Goal: Task Accomplishment & Management: Manage account settings

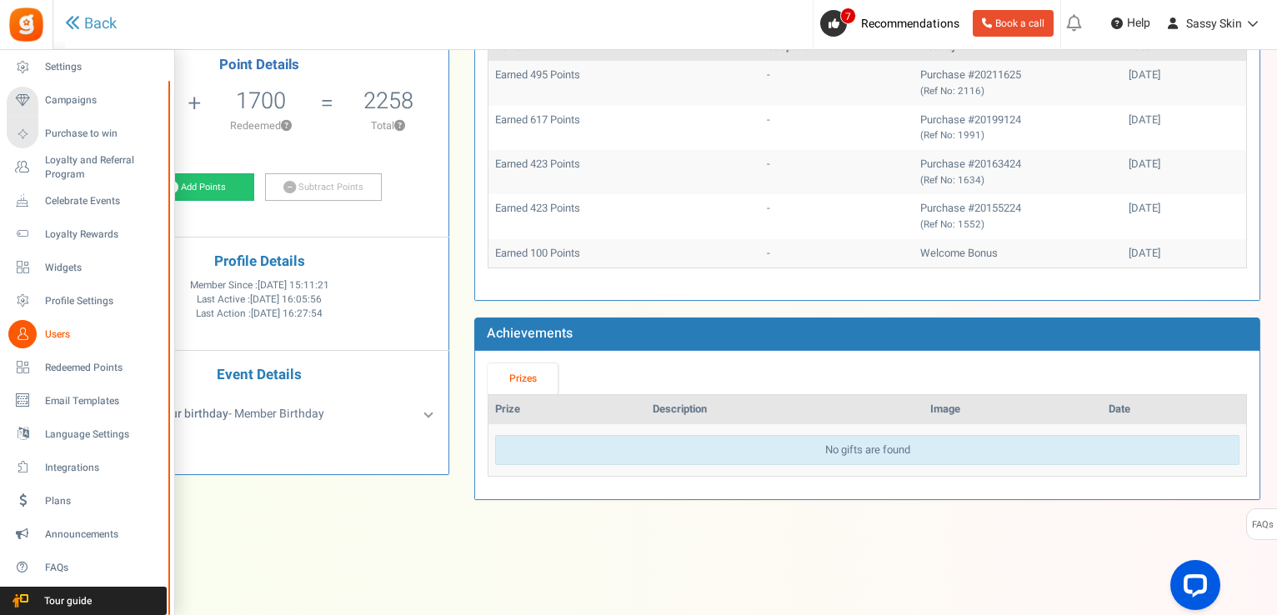
click at [57, 332] on span "Users" at bounding box center [103, 335] width 117 height 14
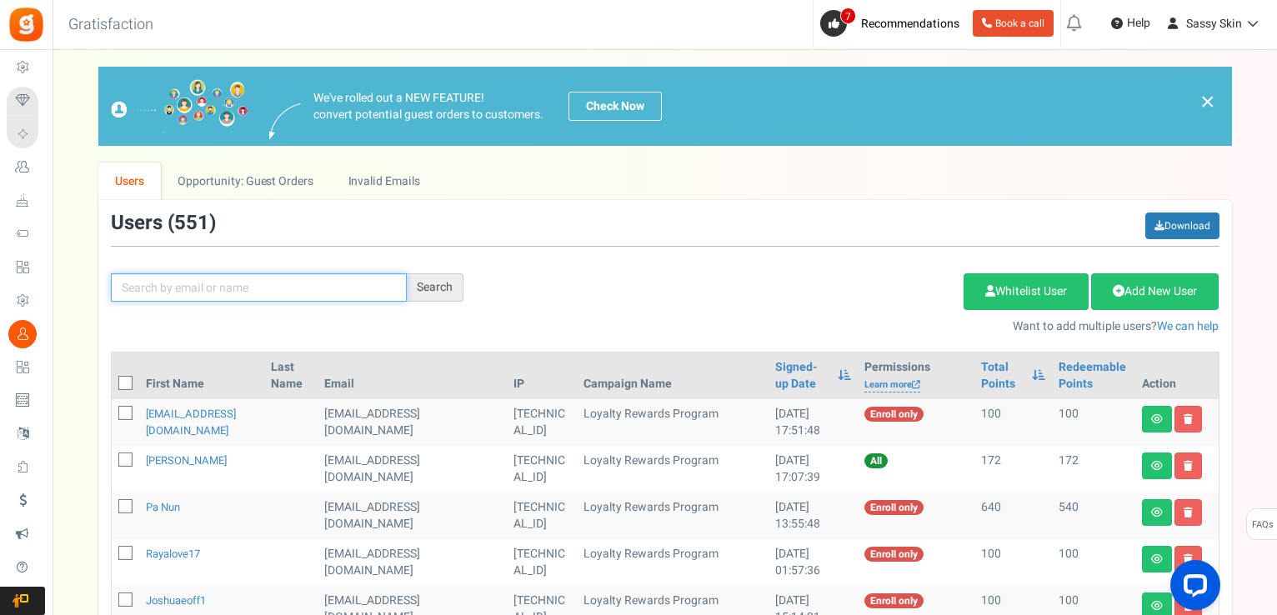
click at [156, 284] on input "text" at bounding box center [259, 287] width 296 height 28
type input "[PERSON_NAME]"
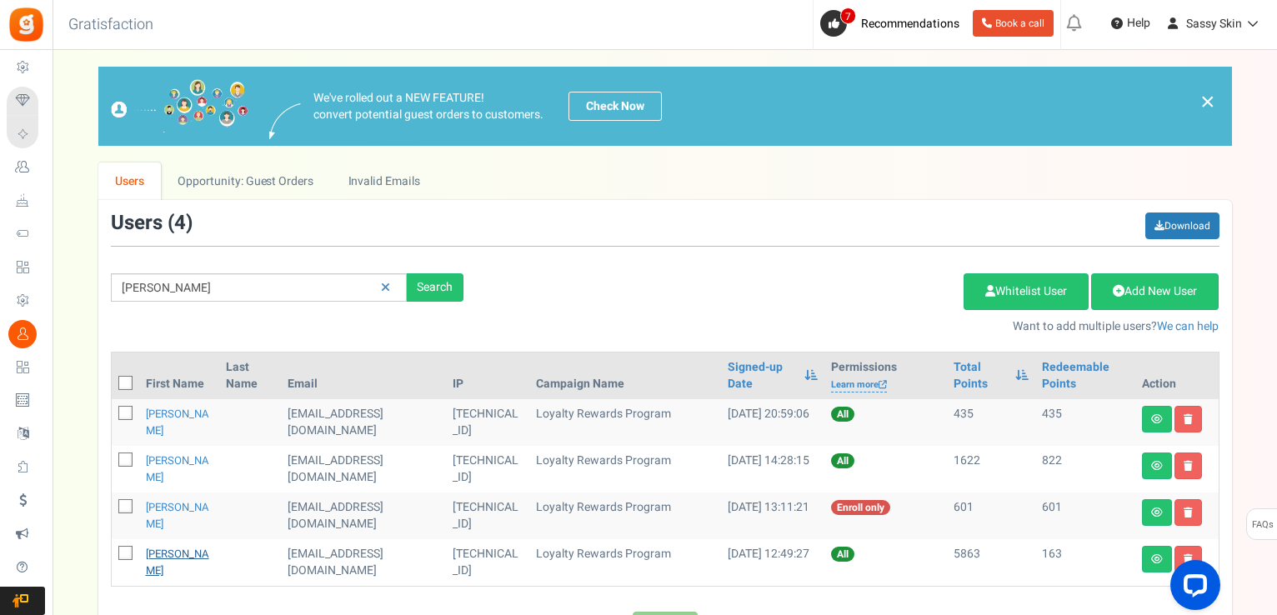
click at [173, 553] on link "[PERSON_NAME]" at bounding box center [177, 562] width 63 height 33
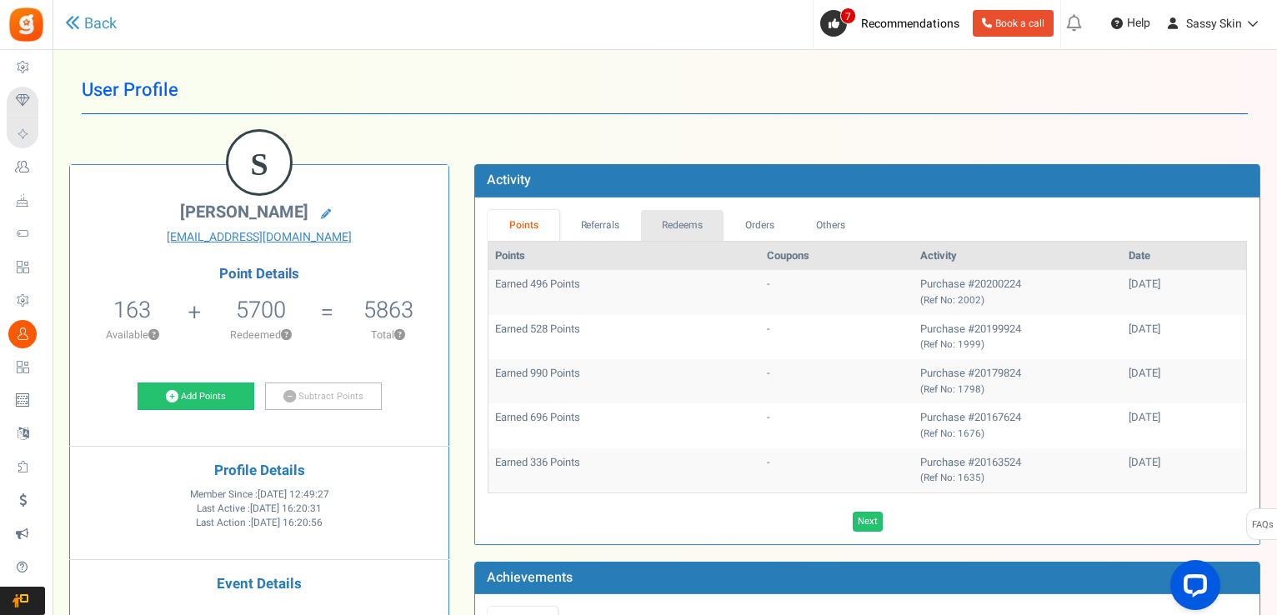
click at [681, 222] on link "Redeems" at bounding box center [682, 225] width 83 height 31
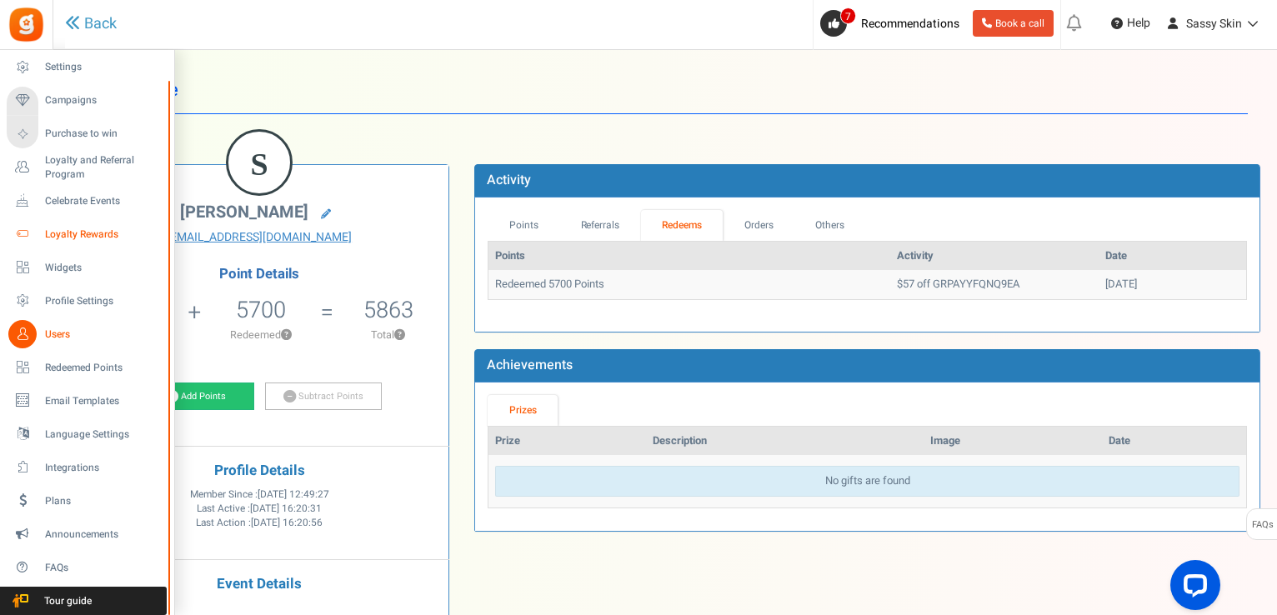
click at [73, 233] on span "Loyalty Rewards" at bounding box center [103, 235] width 117 height 14
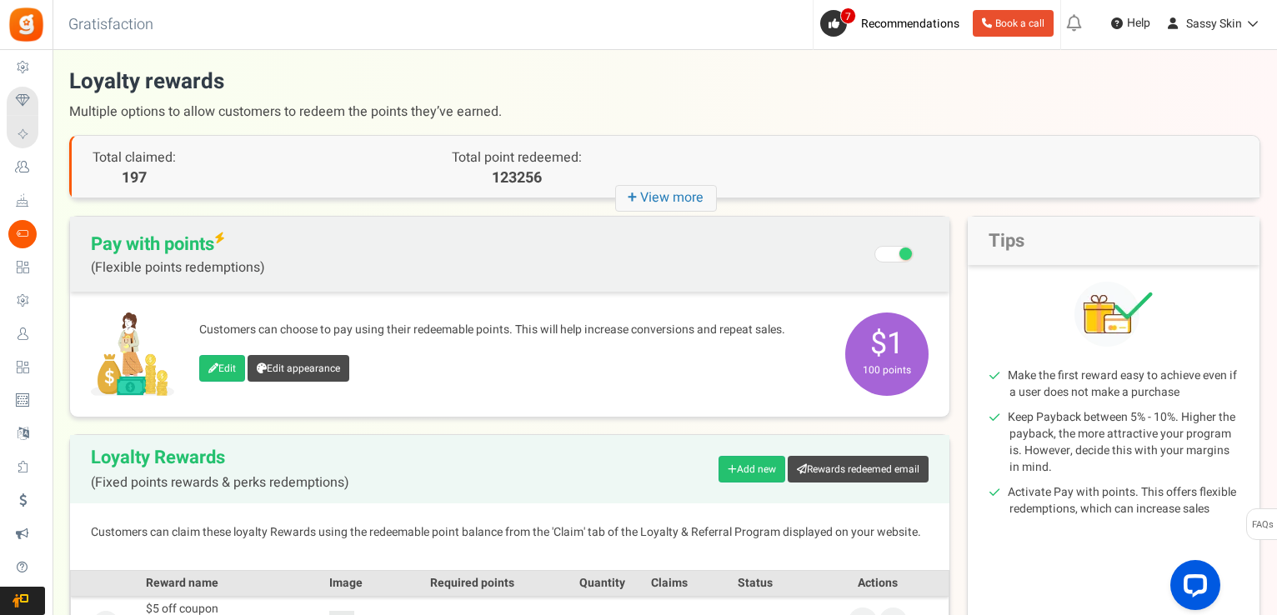
click at [1013, 116] on span "Multiple options to allow customers to redeem the points they’ve earned." at bounding box center [664, 112] width 1191 height 30
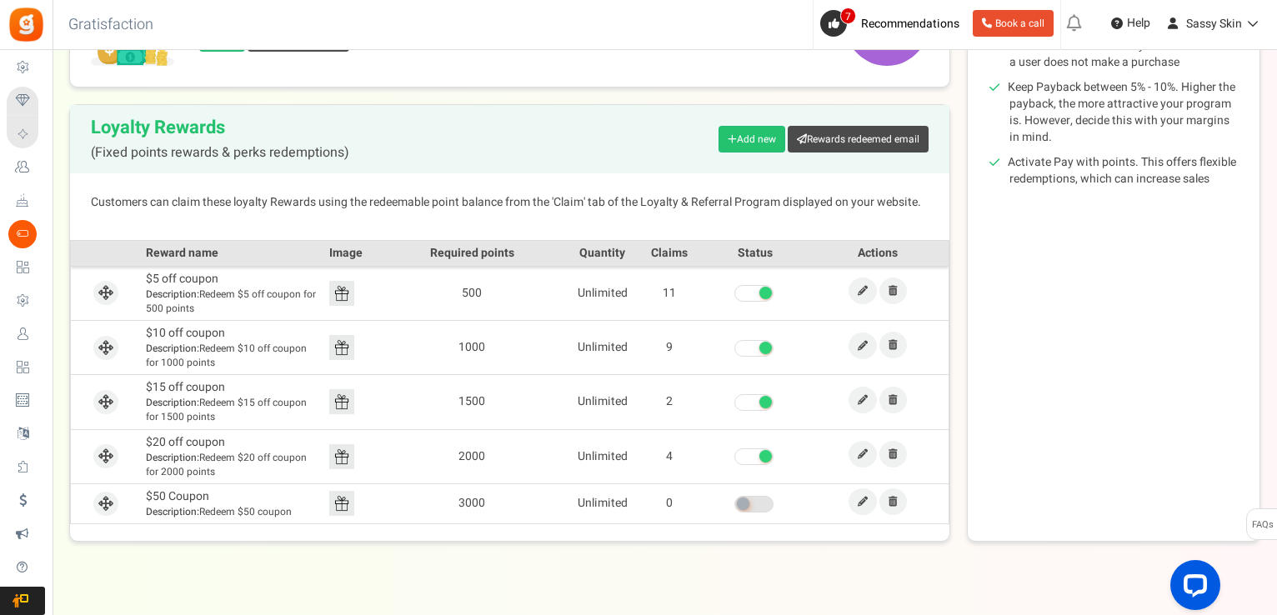
scroll to position [356, 0]
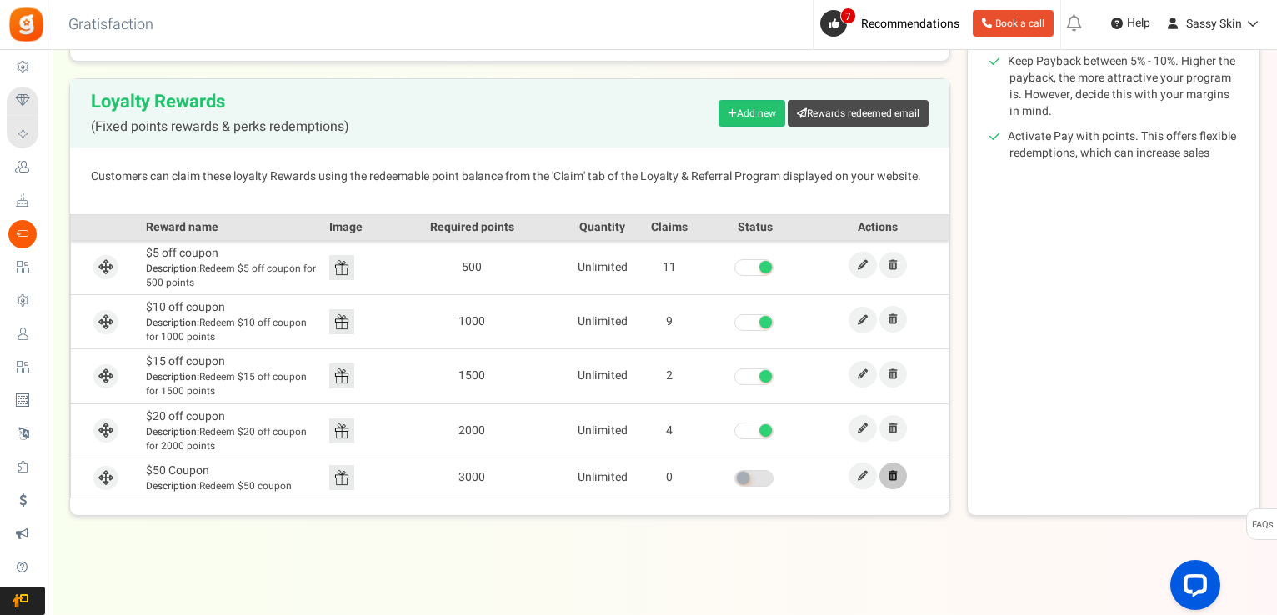
click at [894, 473] on icon at bounding box center [892, 476] width 9 height 10
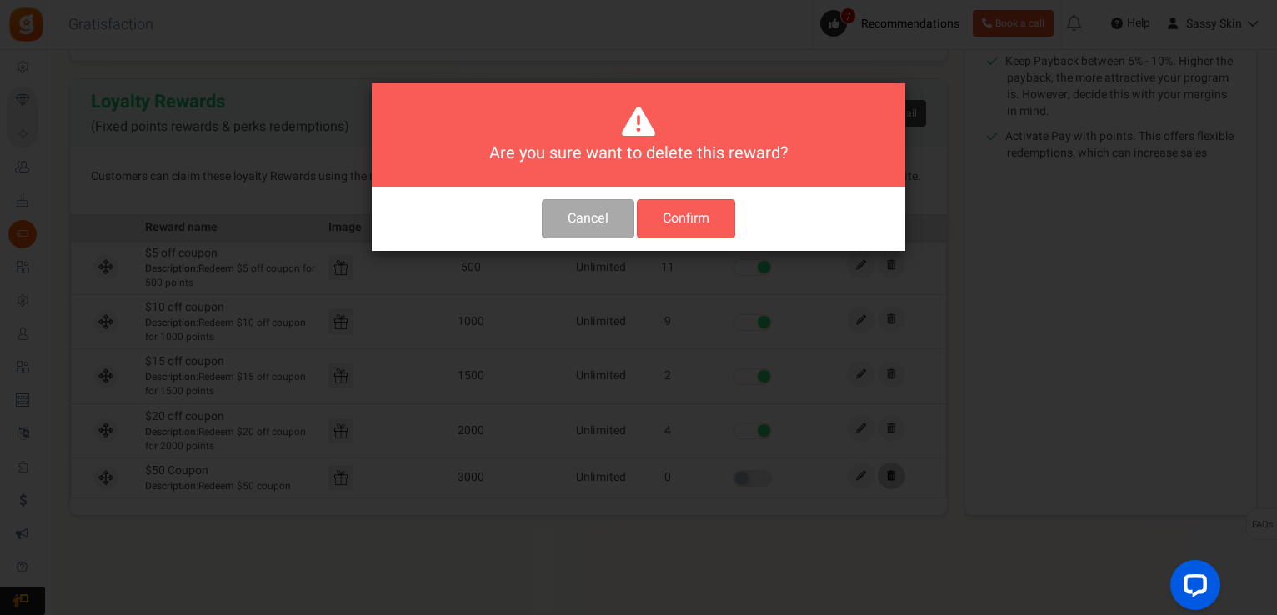
scroll to position [0, 0]
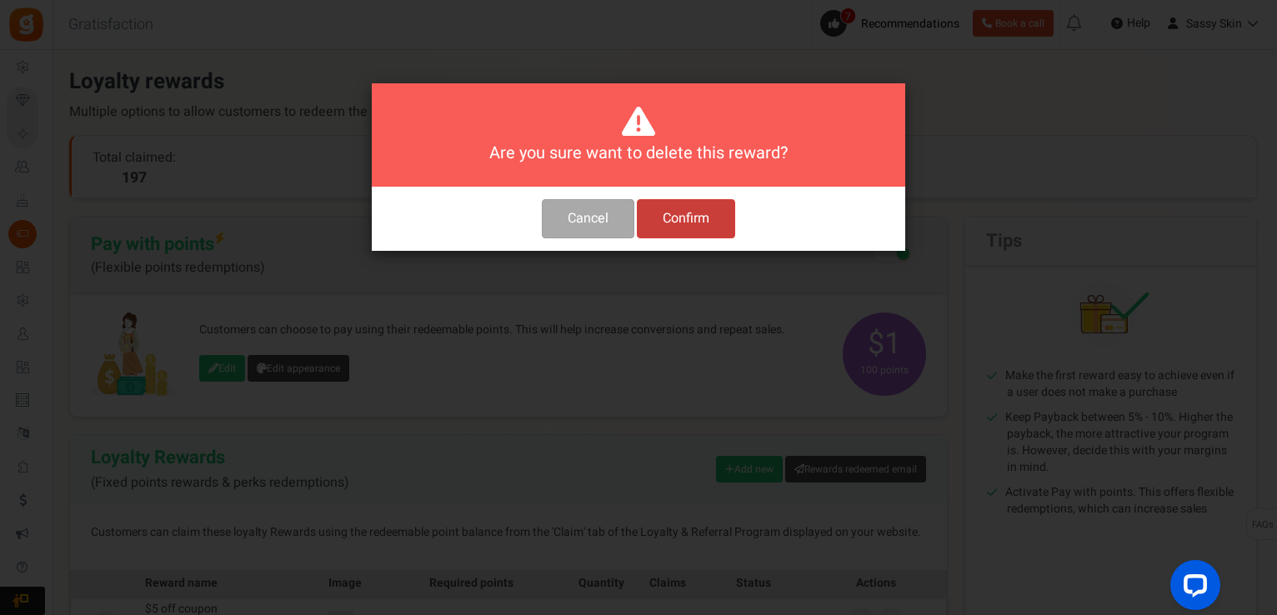
click at [716, 224] on button "Confirm" at bounding box center [686, 218] width 98 height 39
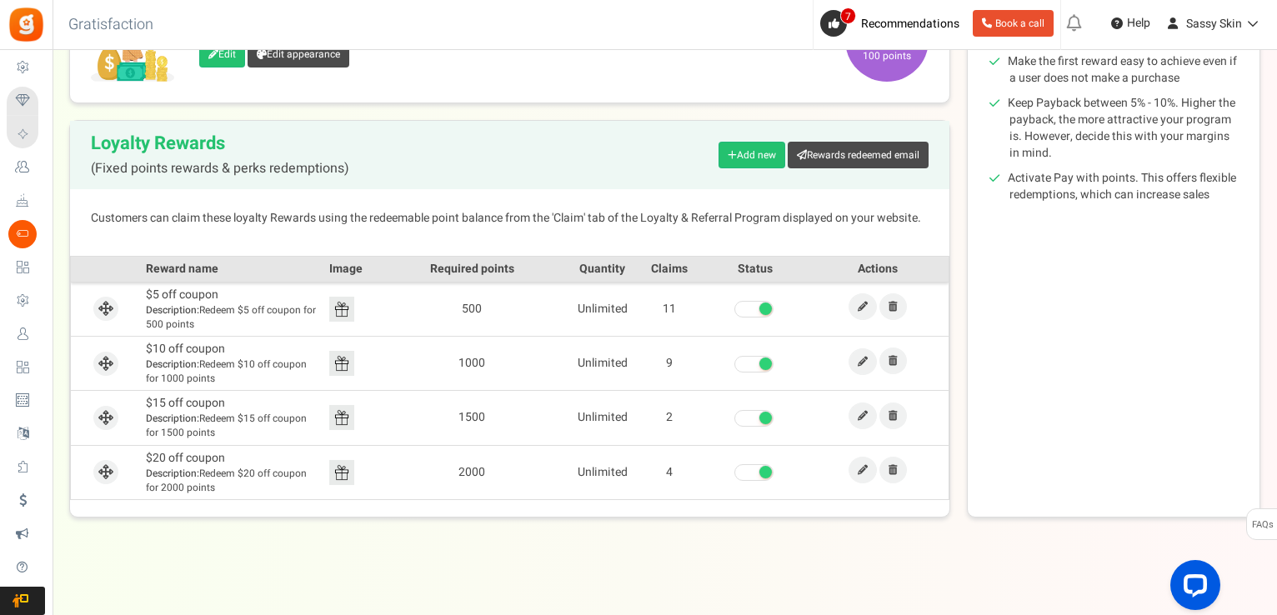
scroll to position [316, 0]
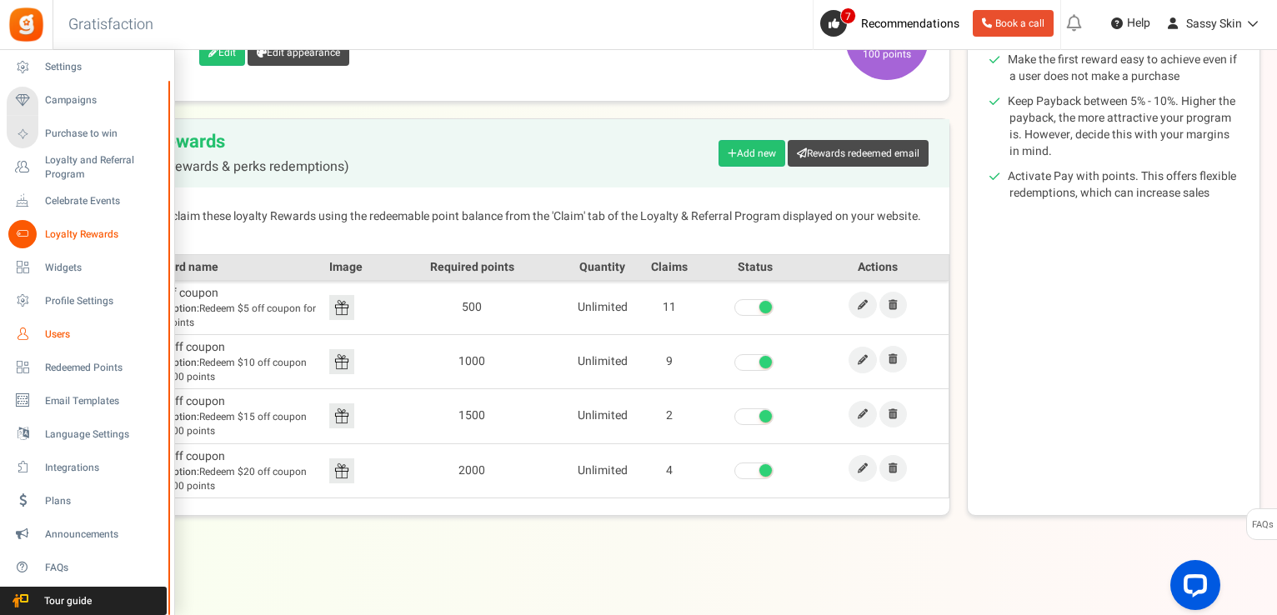
click at [51, 331] on span "Users" at bounding box center [103, 335] width 117 height 14
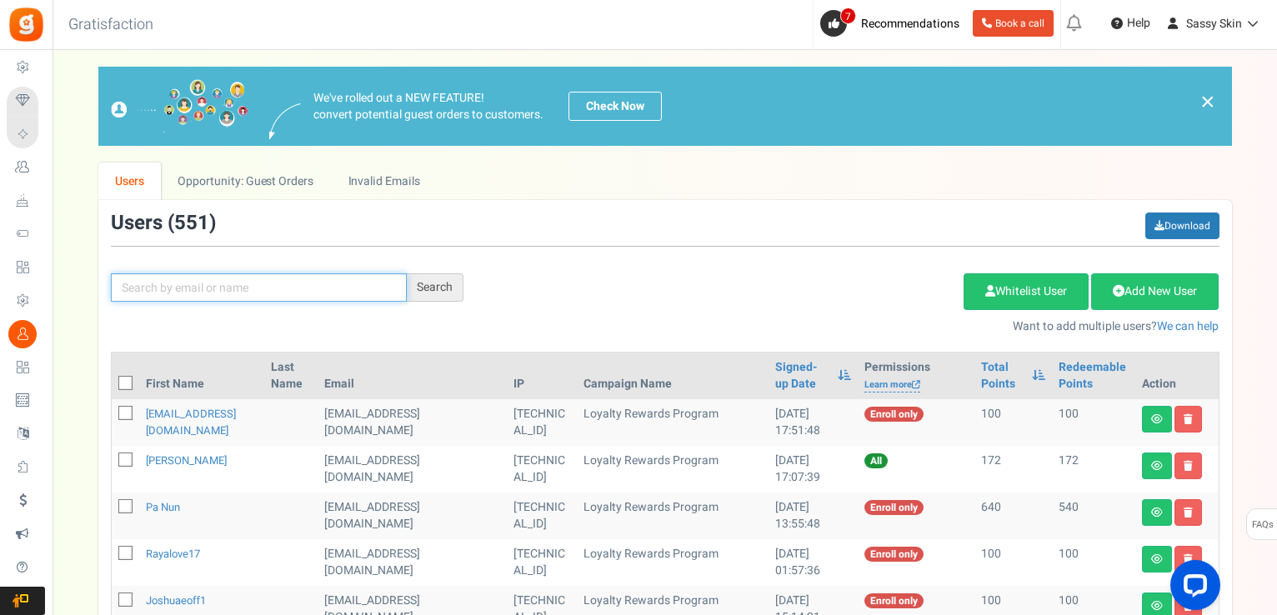
click at [147, 281] on input "text" at bounding box center [259, 287] width 296 height 28
type input "[PERSON_NAME]"
click at [448, 283] on div "Search" at bounding box center [435, 287] width 57 height 28
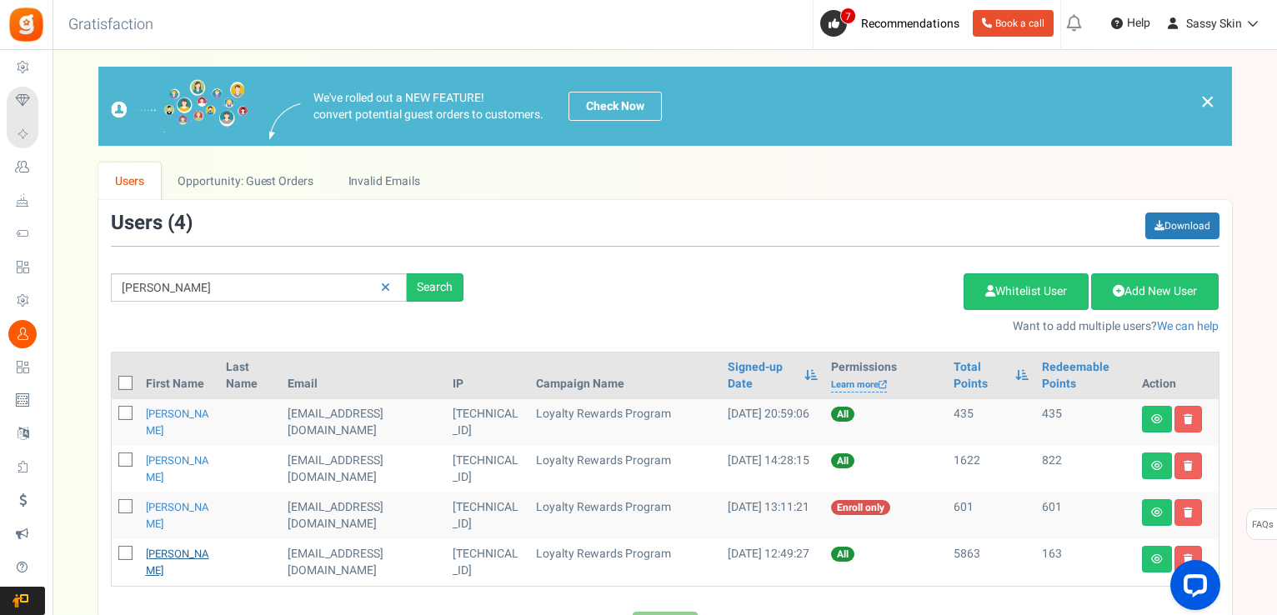
click at [200, 556] on link "[PERSON_NAME]" at bounding box center [177, 562] width 63 height 33
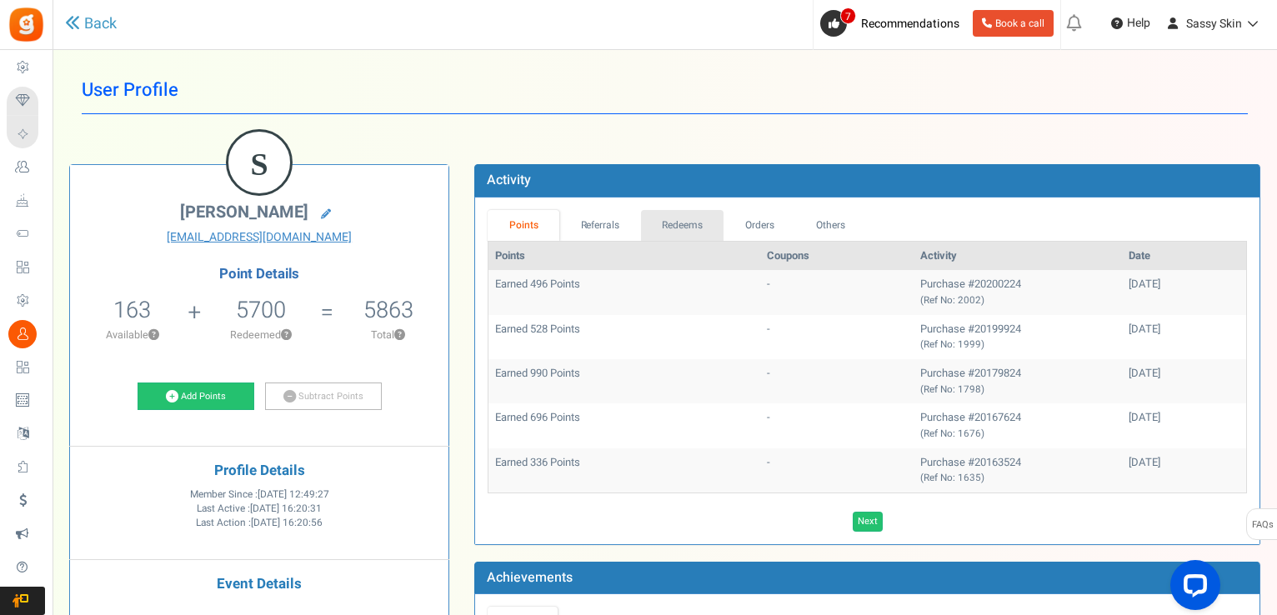
click at [684, 231] on link "Redeems" at bounding box center [682, 225] width 83 height 31
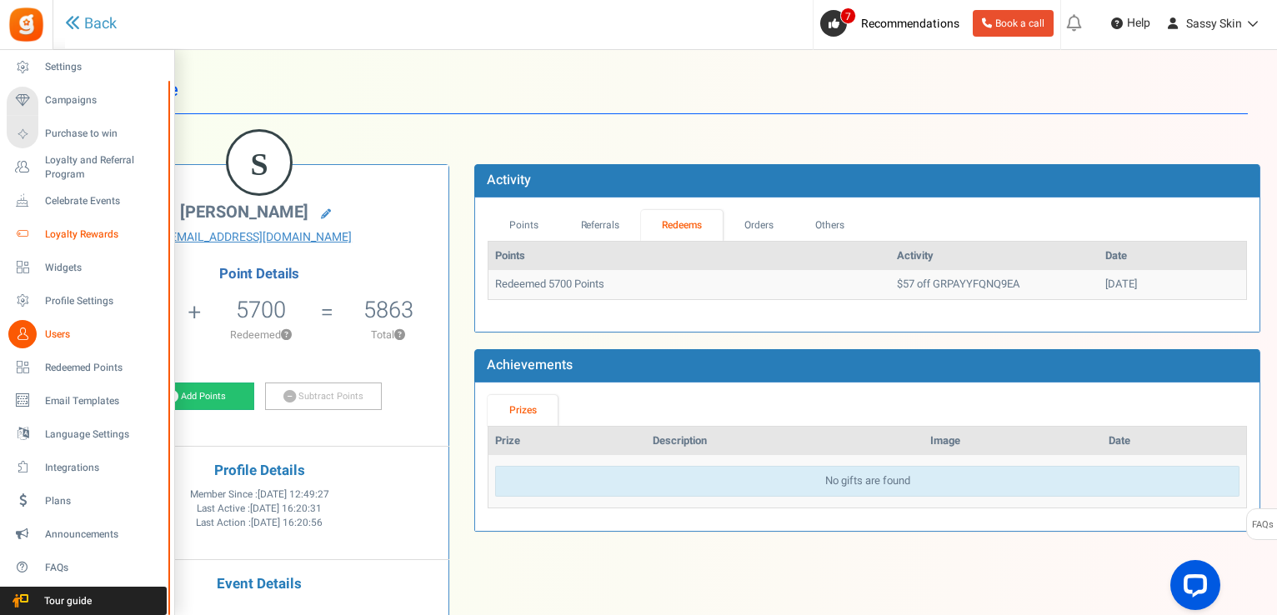
click at [75, 235] on span "Loyalty Rewards" at bounding box center [103, 235] width 117 height 14
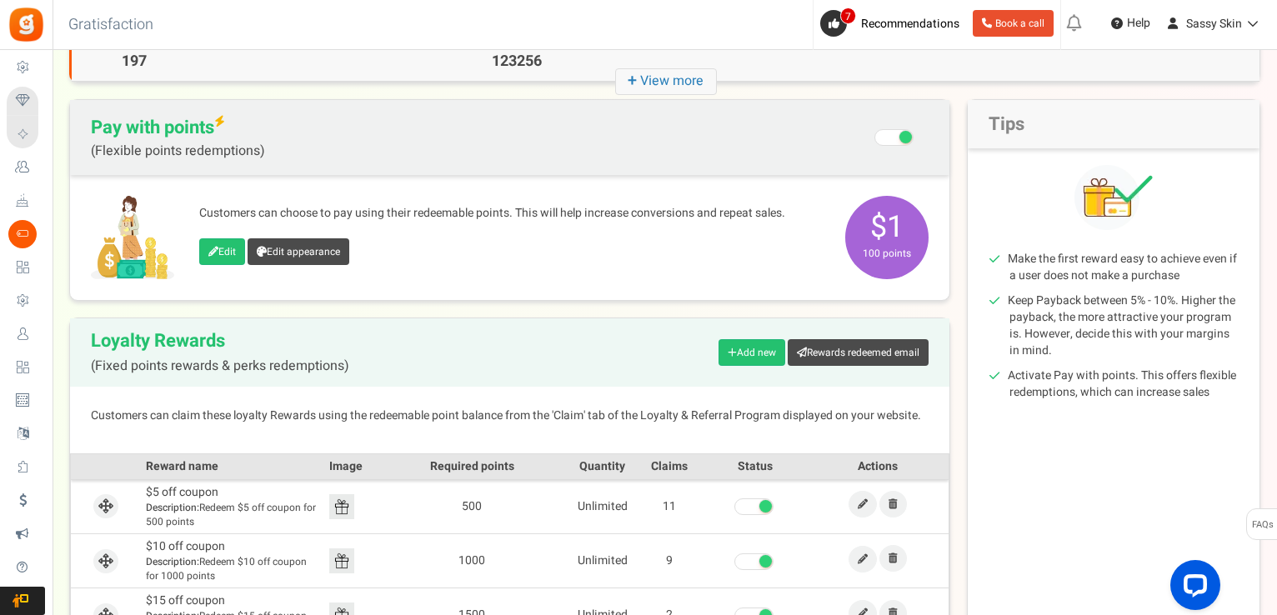
scroll to position [103, 0]
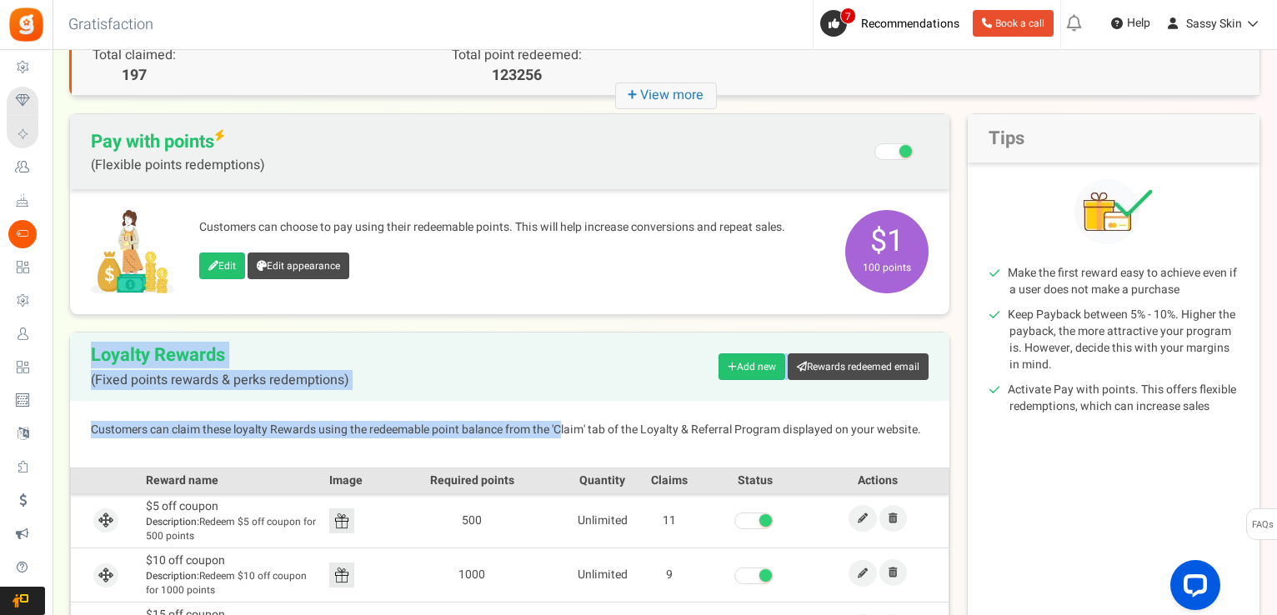
drag, startPoint x: 340, startPoint y: 363, endPoint x: 561, endPoint y: 404, distance: 224.7
click at [561, 404] on div "Loyalty Rewards (Fixed points rewards & perks redemptions) Add new Rewards rede…" at bounding box center [509, 531] width 881 height 398
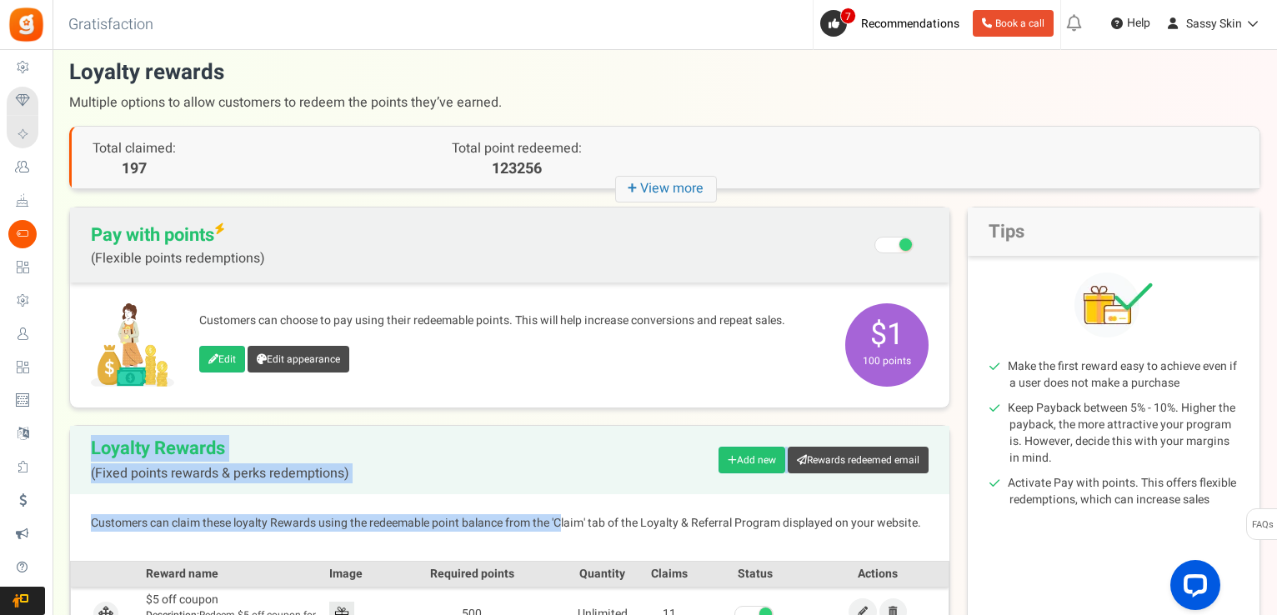
scroll to position [0, 0]
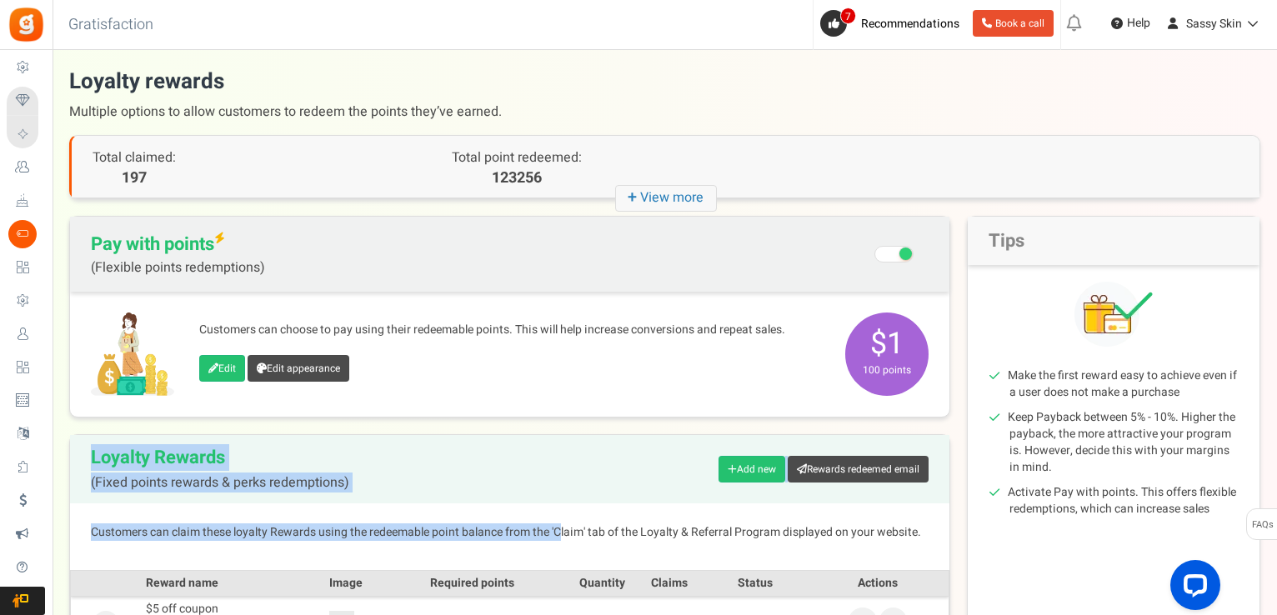
click at [673, 196] on icon "+ View more" at bounding box center [666, 198] width 102 height 27
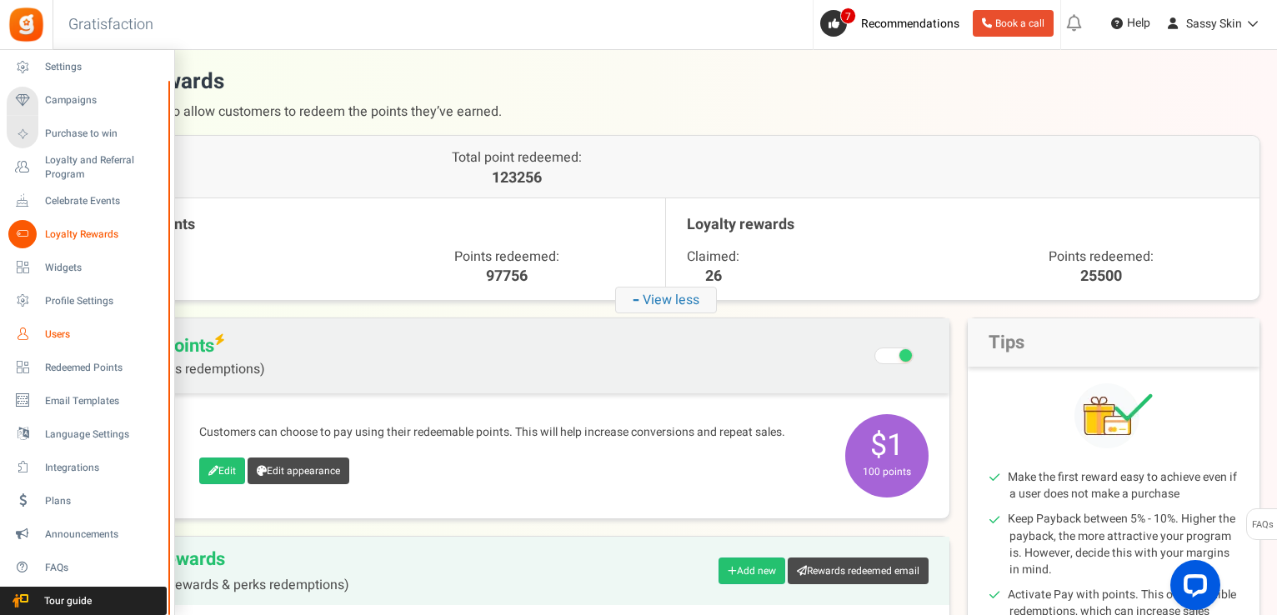
click at [52, 337] on span "Users" at bounding box center [103, 335] width 117 height 14
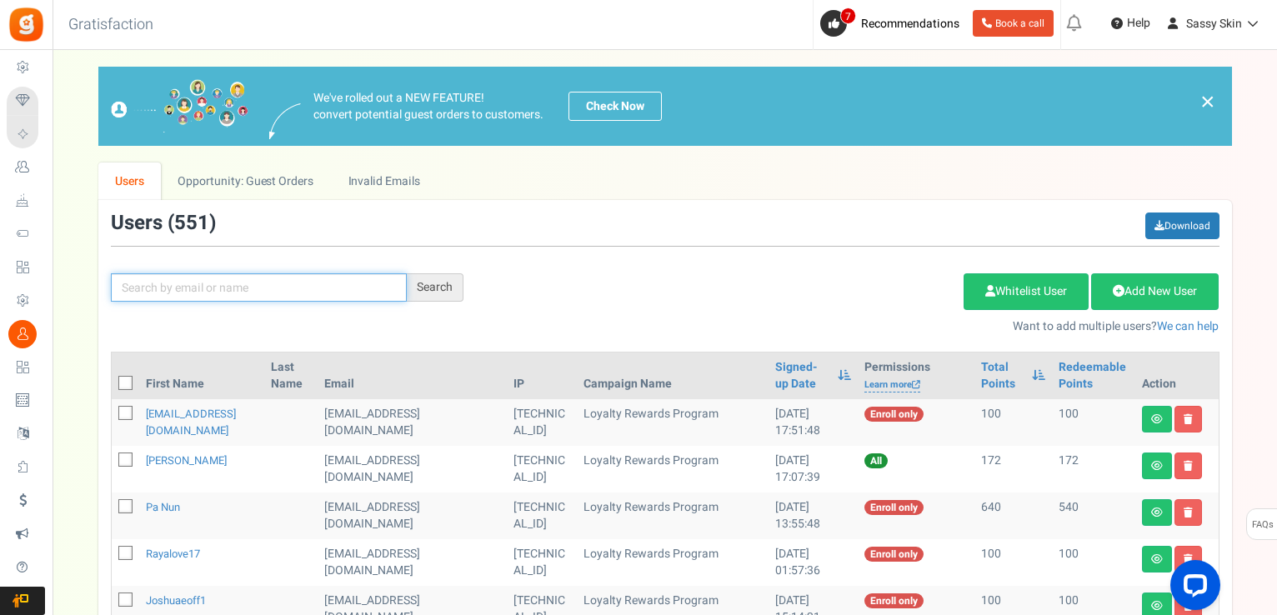
click at [213, 287] on input "text" at bounding box center [259, 287] width 296 height 28
type input "[PERSON_NAME]"
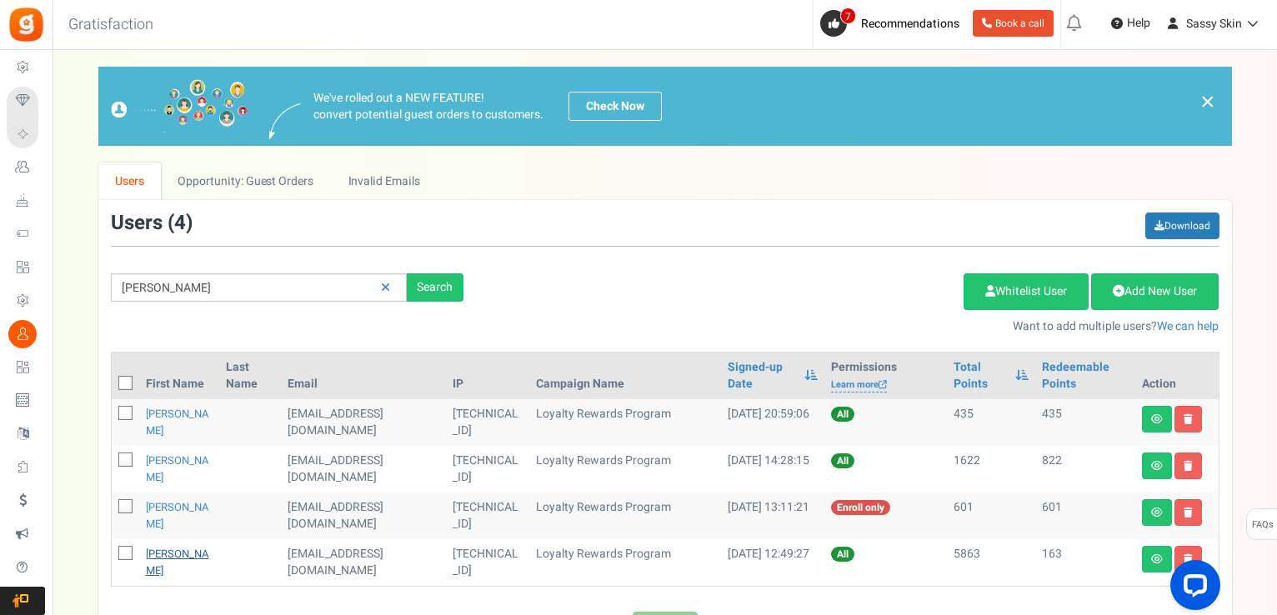
click at [209, 552] on link "[PERSON_NAME]" at bounding box center [177, 562] width 63 height 33
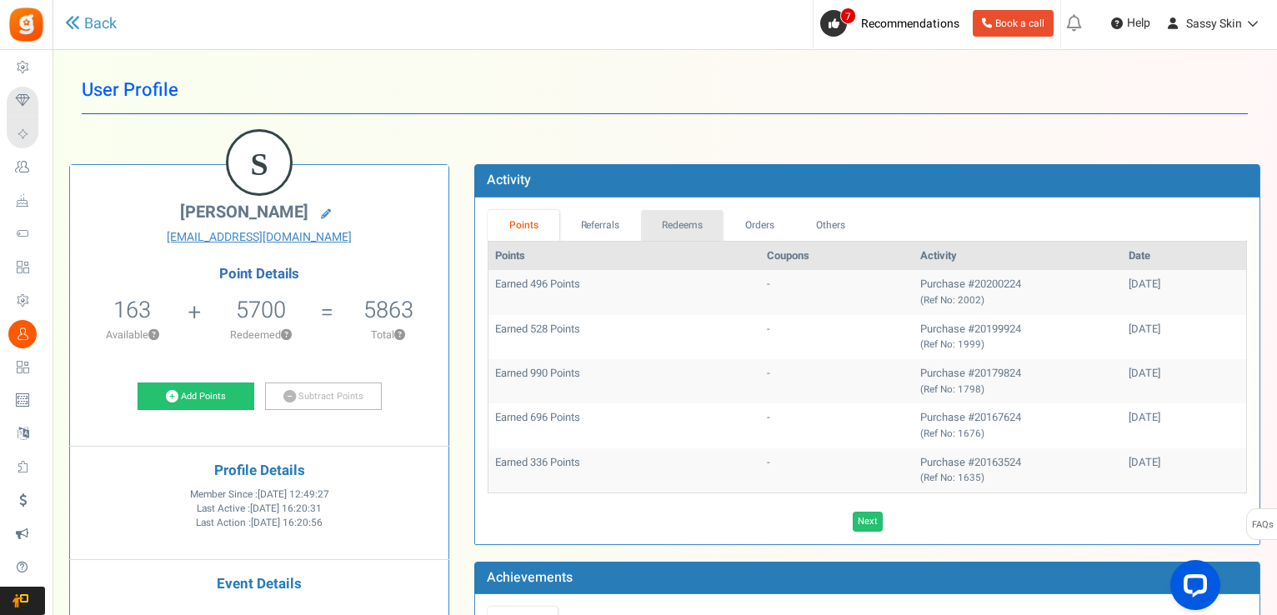
click at [667, 226] on link "Redeems" at bounding box center [682, 225] width 83 height 31
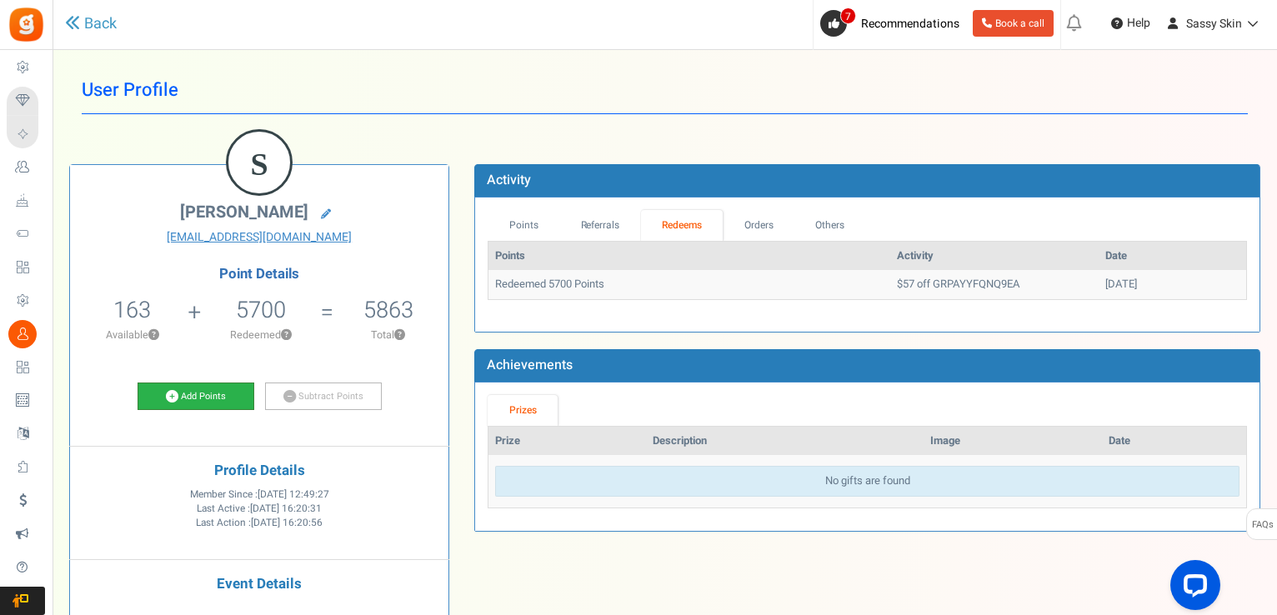
click at [180, 392] on link "Add Points" at bounding box center [196, 397] width 117 height 28
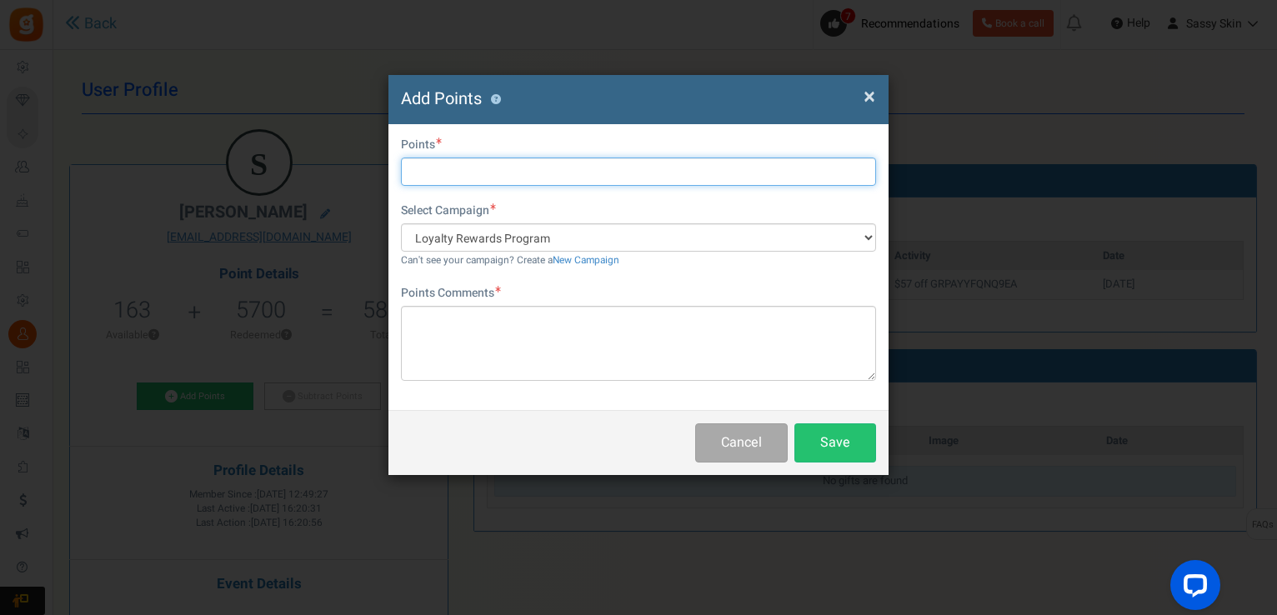
click at [437, 170] on input "text" at bounding box center [638, 172] width 475 height 28
type input "5700"
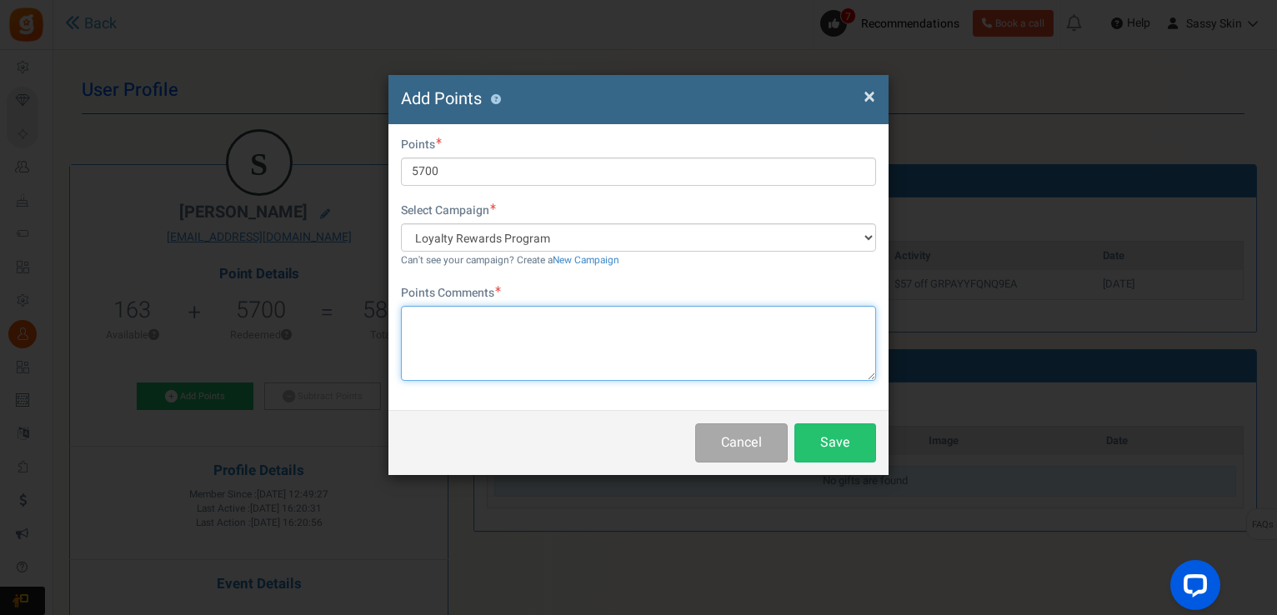
click at [418, 317] on textarea at bounding box center [638, 343] width 475 height 75
type textarea "redeemed points credited due to mistake"
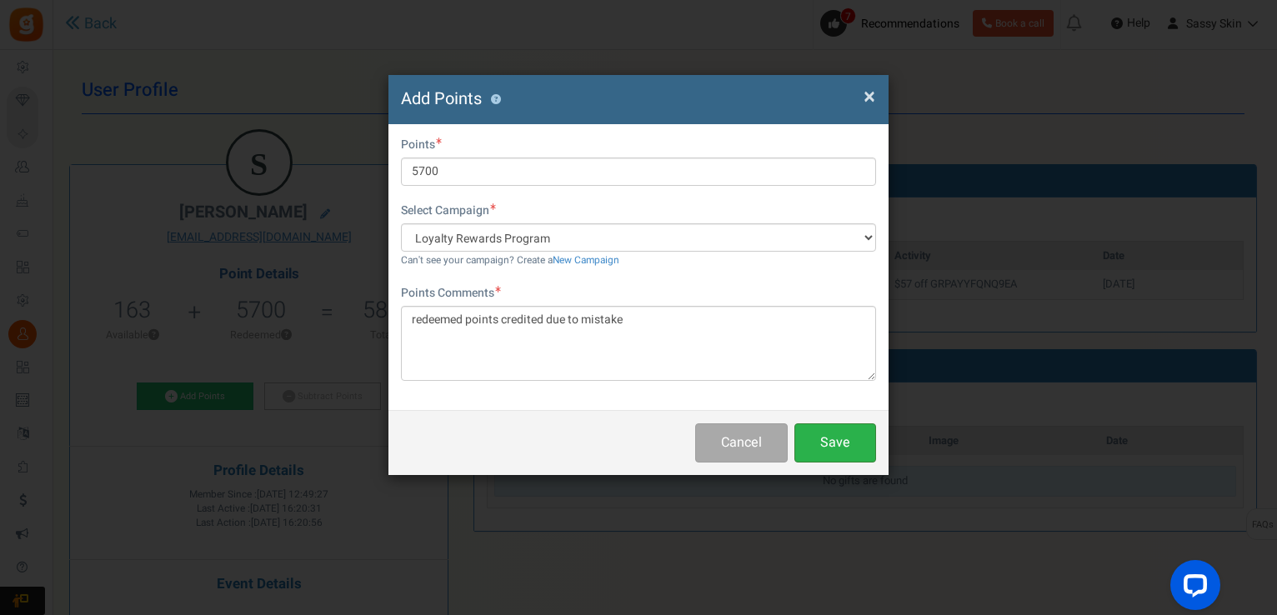
click at [859, 438] on button "Save" at bounding box center [835, 442] width 82 height 39
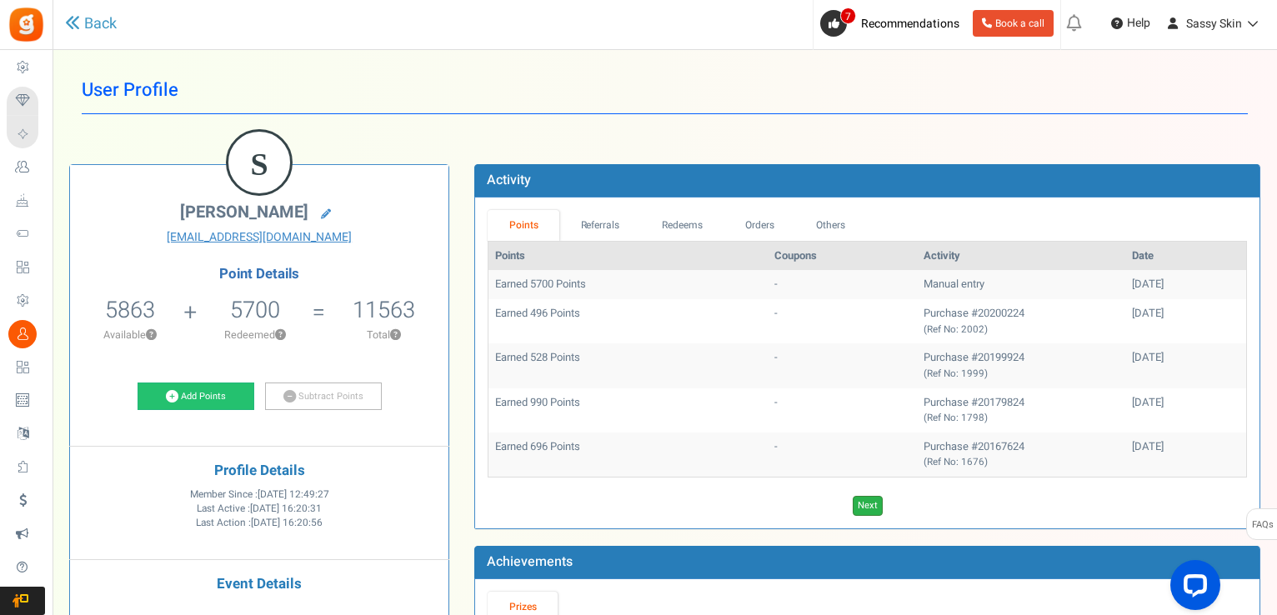
click at [866, 508] on link "Next" at bounding box center [868, 506] width 30 height 20
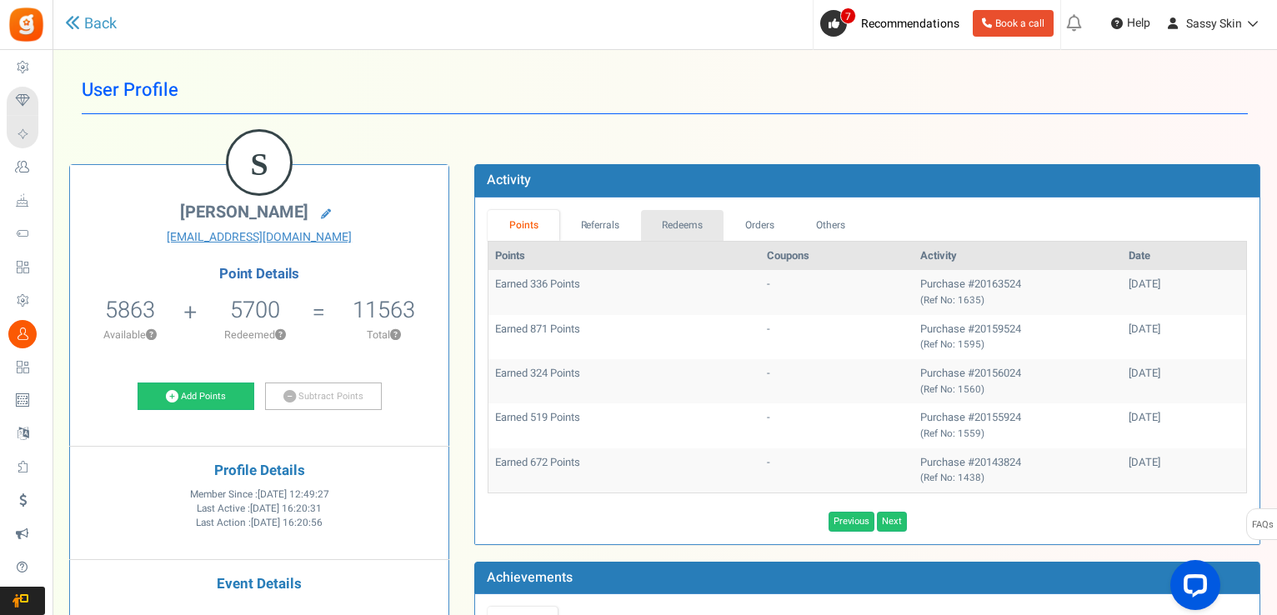
click at [681, 221] on link "Redeems" at bounding box center [682, 225] width 83 height 31
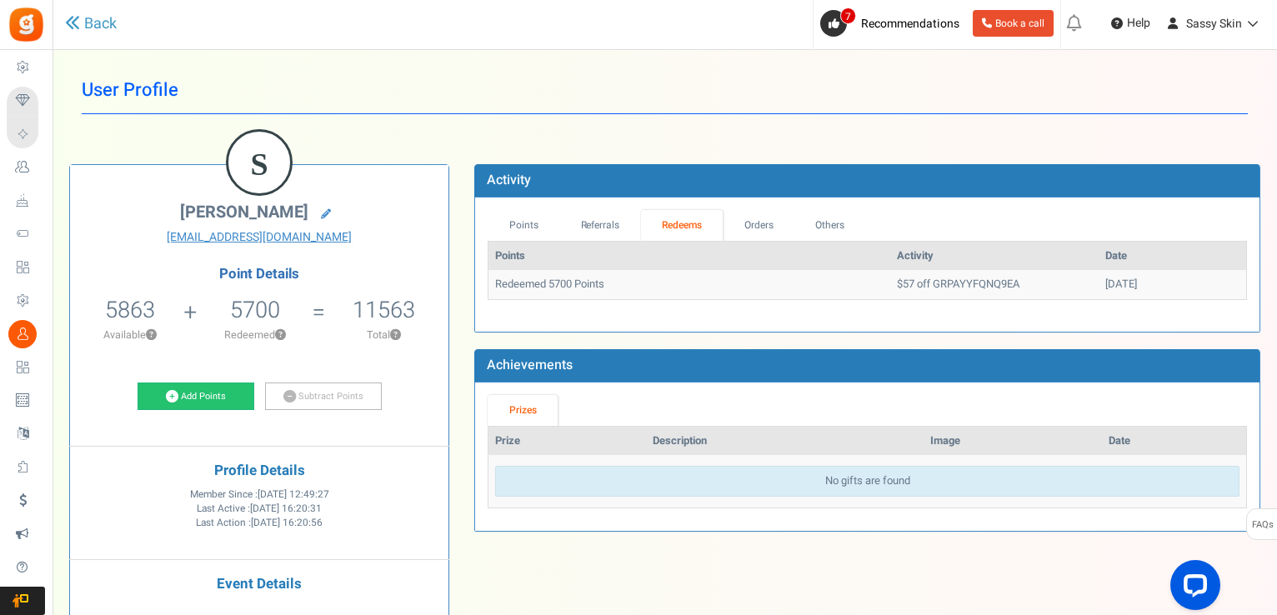
click at [787, 284] on td "Redeemed 5700 Points" at bounding box center [689, 284] width 402 height 29
click at [842, 231] on link "Others" at bounding box center [830, 225] width 72 height 31
click at [603, 224] on link "Referrals" at bounding box center [600, 225] width 82 height 31
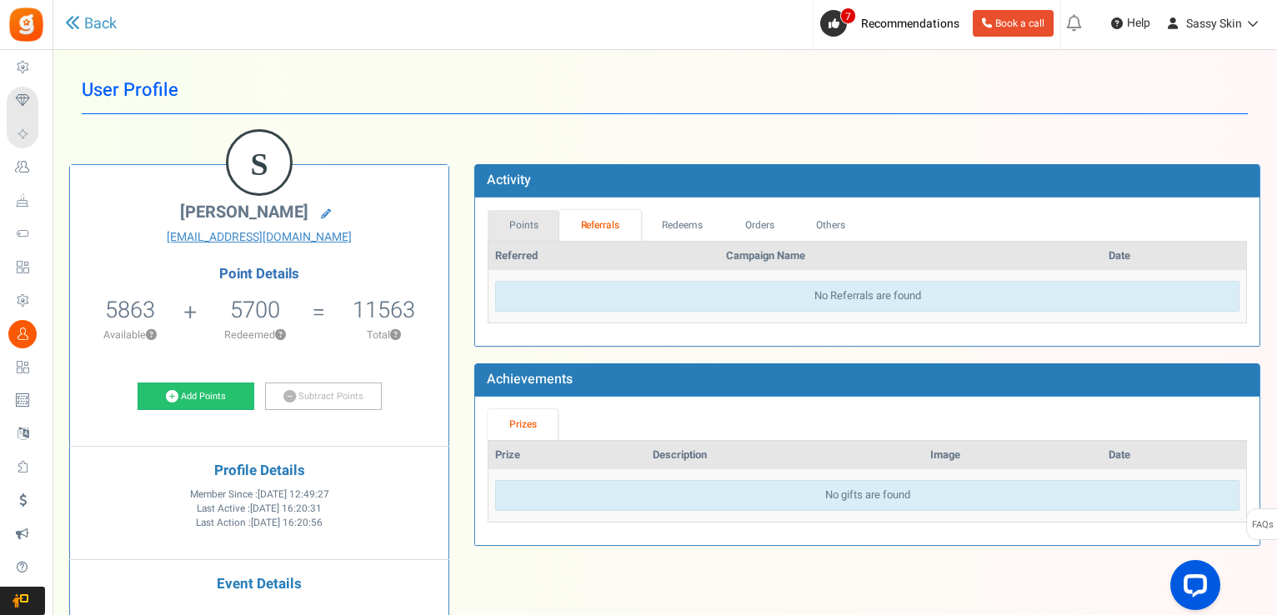
click at [527, 219] on link "Points" at bounding box center [524, 225] width 72 height 31
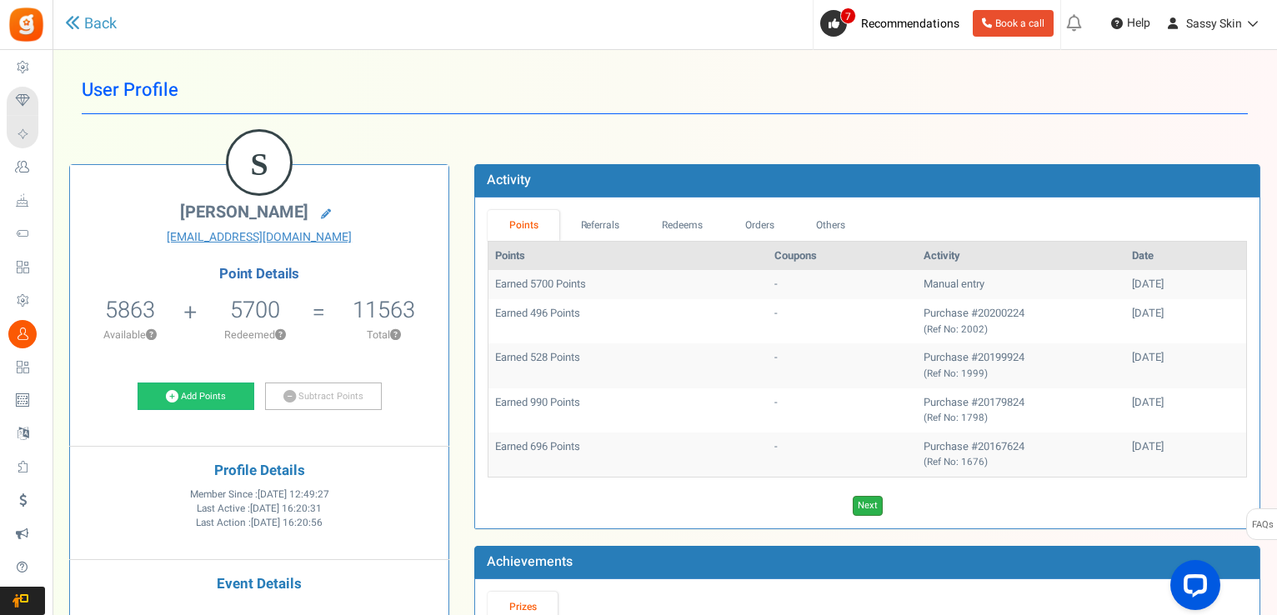
click at [870, 505] on link "Next" at bounding box center [868, 506] width 30 height 20
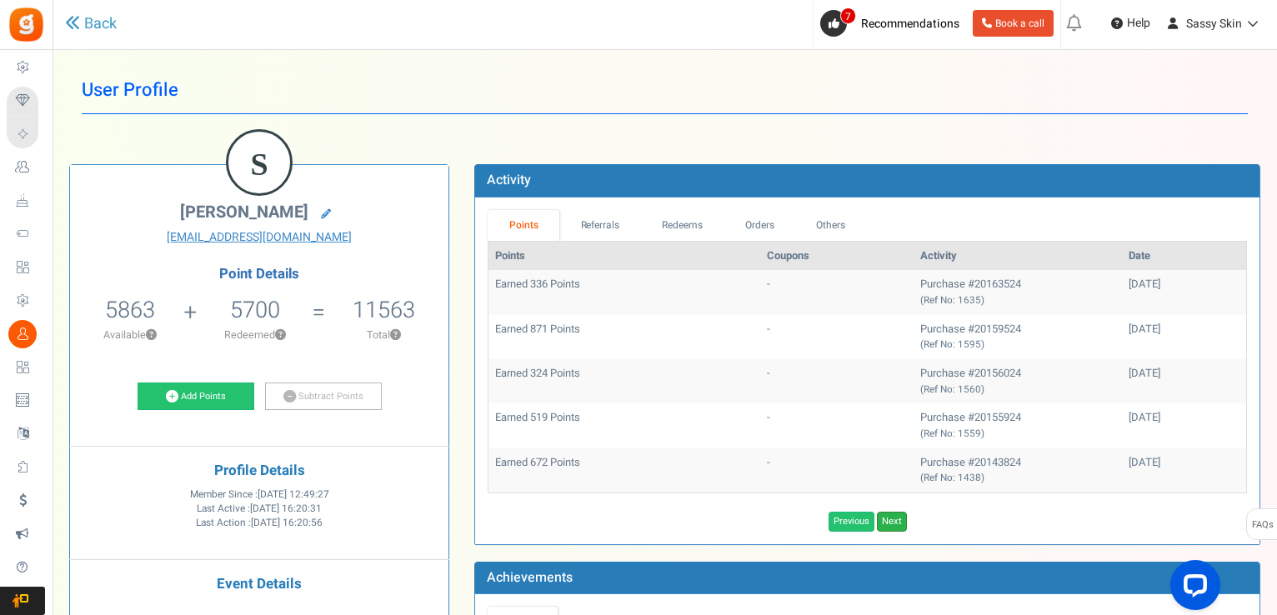
click at [890, 522] on link "Next" at bounding box center [892, 522] width 30 height 20
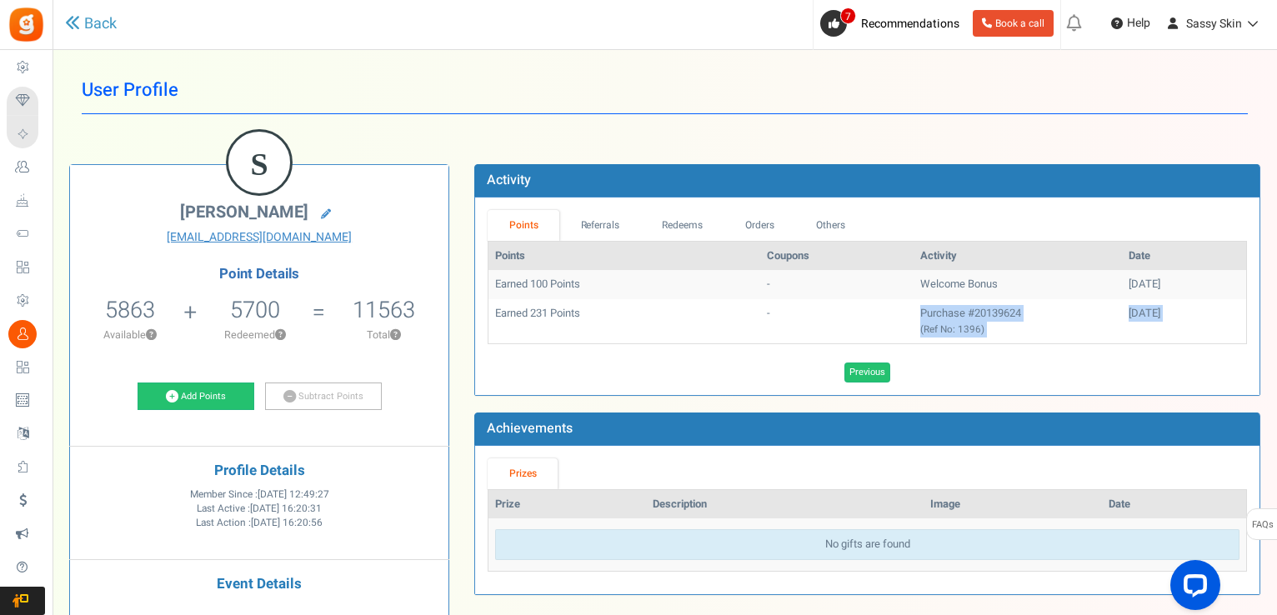
drag, startPoint x: 940, startPoint y: 358, endPoint x: 717, endPoint y: 354, distance: 223.4
click at [717, 354] on div "Previous Loading..." at bounding box center [867, 368] width 784 height 28
click at [863, 369] on link "Previous" at bounding box center [867, 373] width 46 height 20
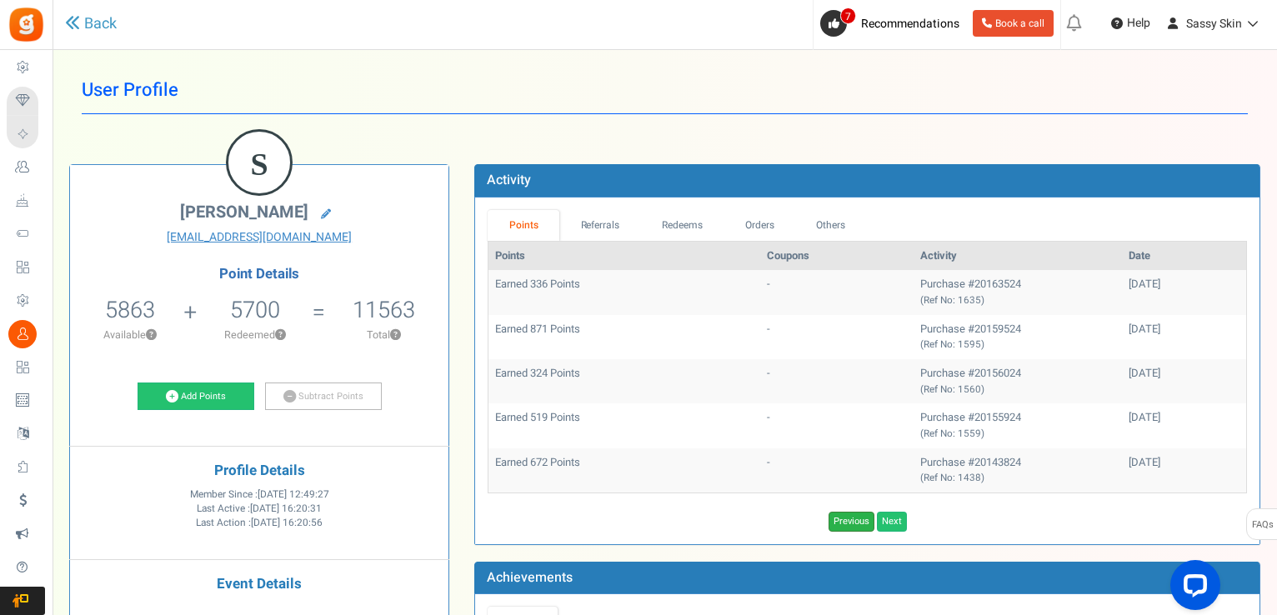
click at [848, 523] on link "Previous" at bounding box center [851, 522] width 46 height 20
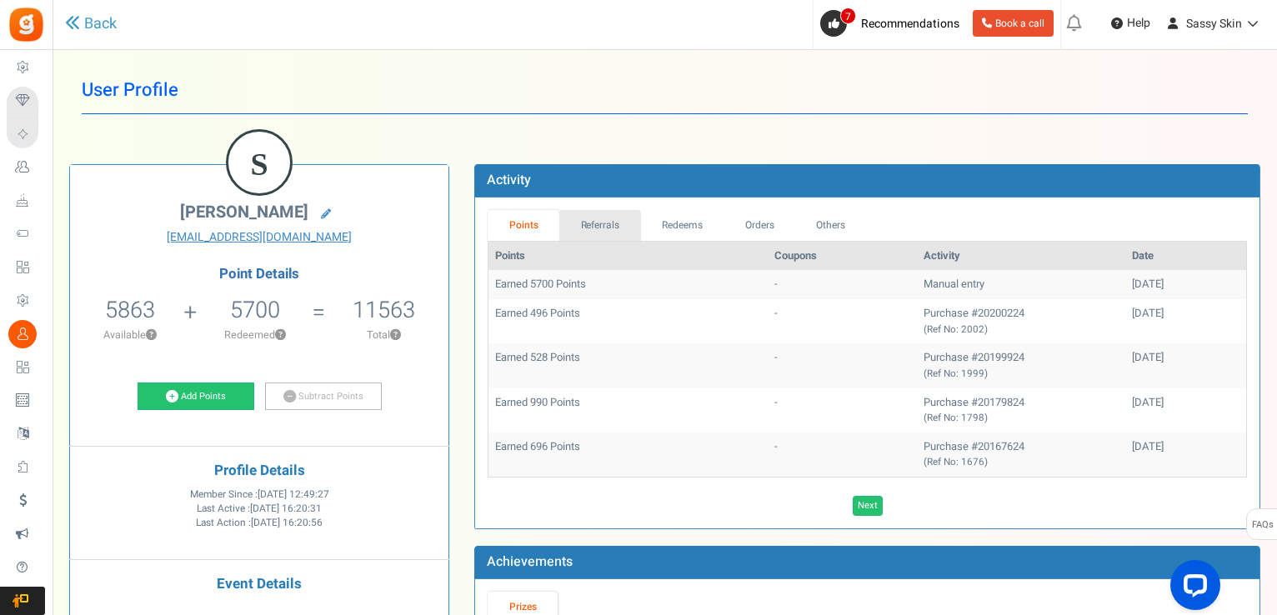
click at [597, 229] on link "Referrals" at bounding box center [600, 225] width 82 height 31
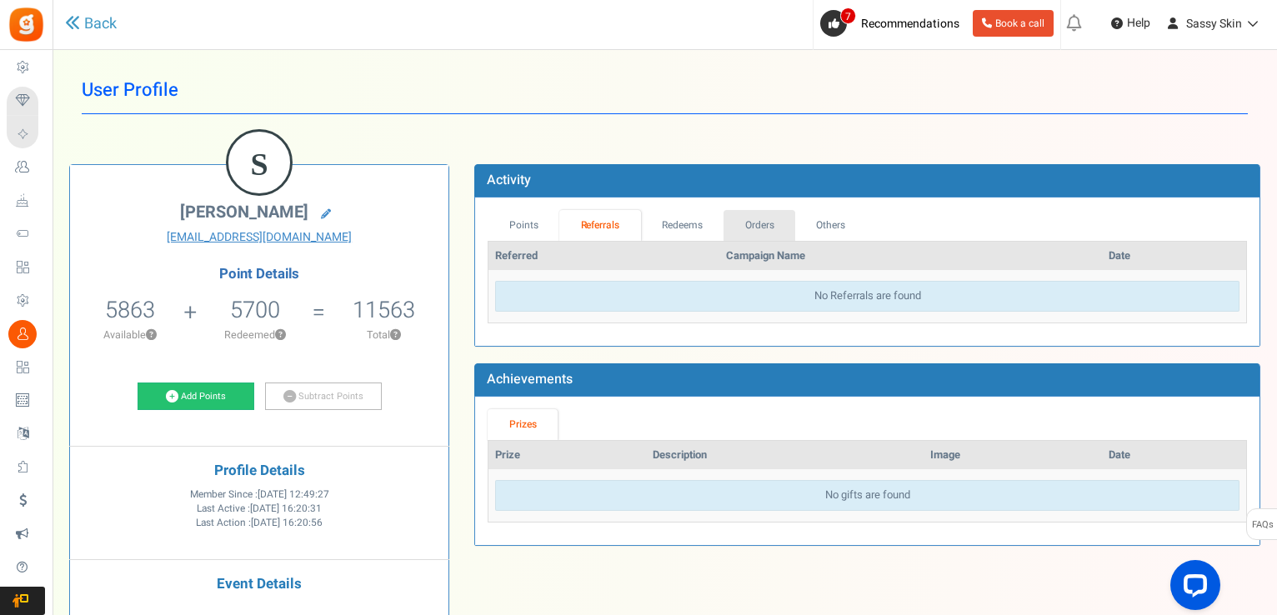
click at [767, 231] on link "Orders" at bounding box center [759, 225] width 72 height 31
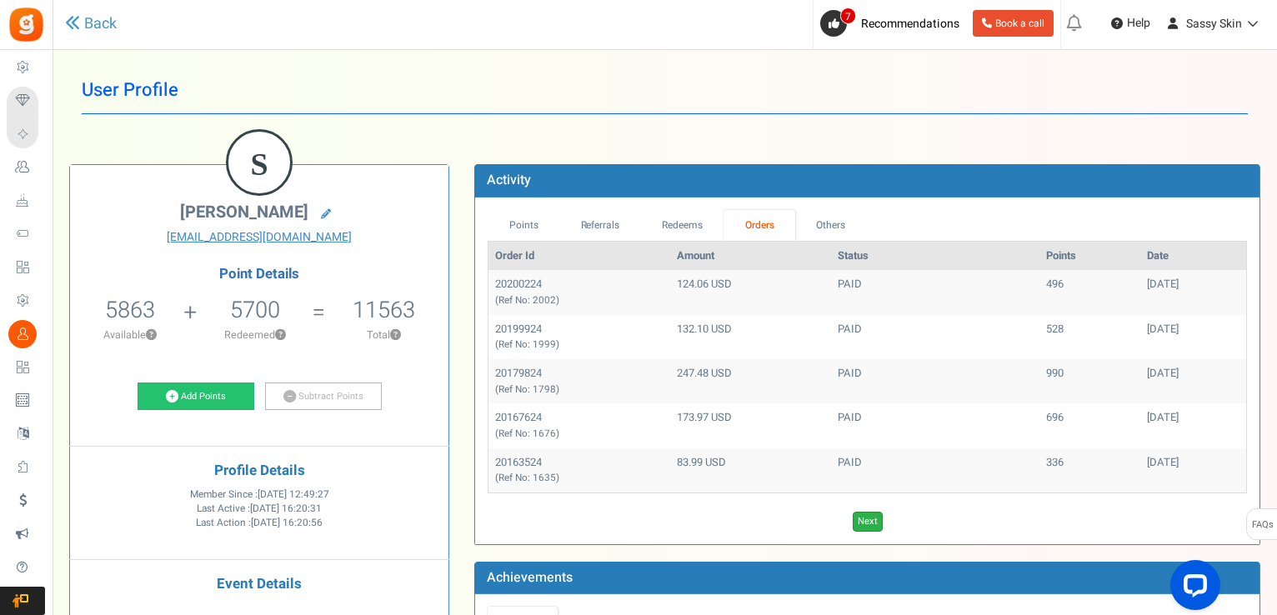
click at [871, 514] on link "Next" at bounding box center [868, 522] width 30 height 20
click at [871, 514] on link "Previous" at bounding box center [867, 522] width 46 height 20
click at [871, 514] on link "Next" at bounding box center [868, 522] width 30 height 20
click at [831, 226] on link "Others" at bounding box center [831, 225] width 72 height 31
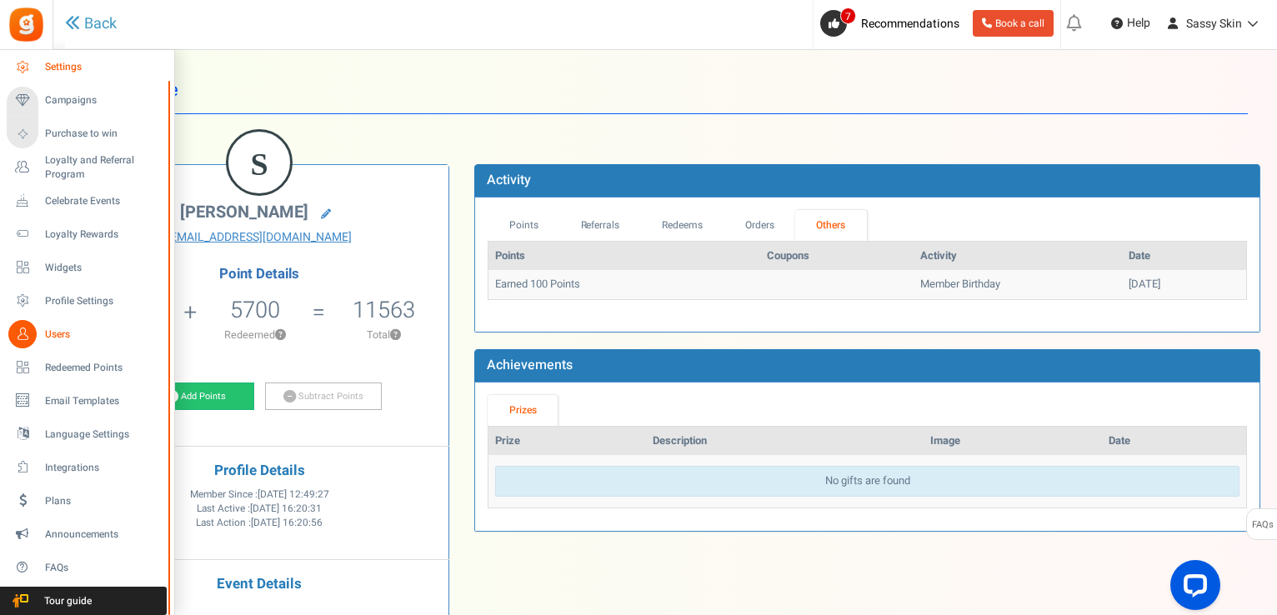
click at [78, 64] on span "Settings" at bounding box center [103, 67] width 117 height 14
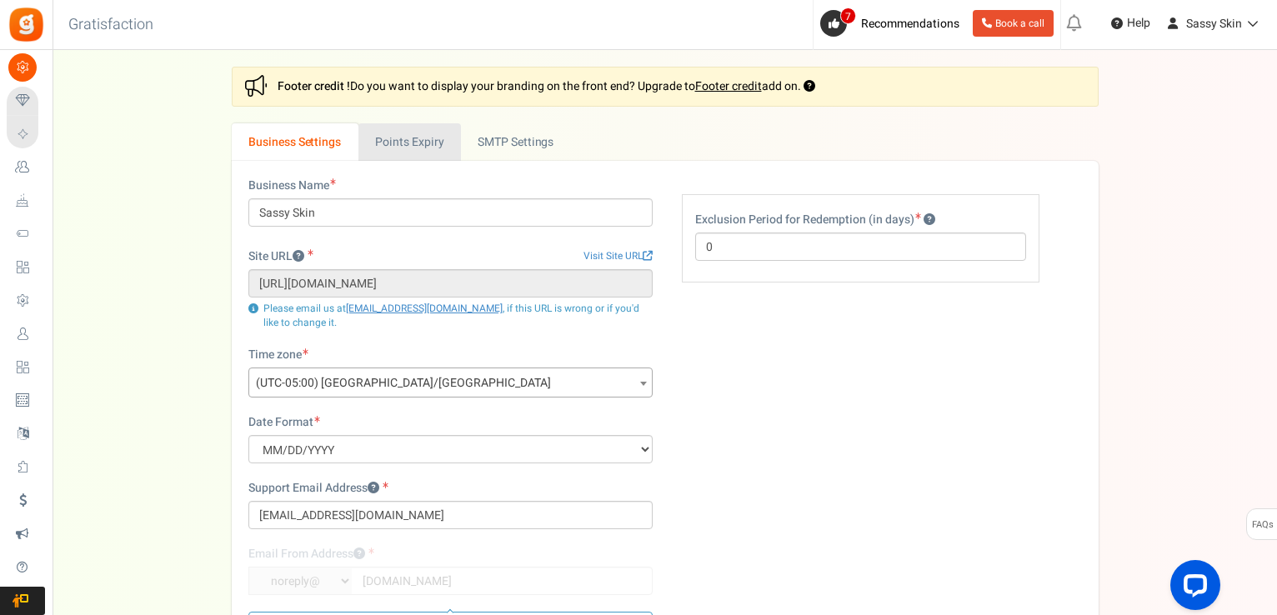
click at [430, 134] on link "Points Expiry" at bounding box center [409, 142] width 103 height 38
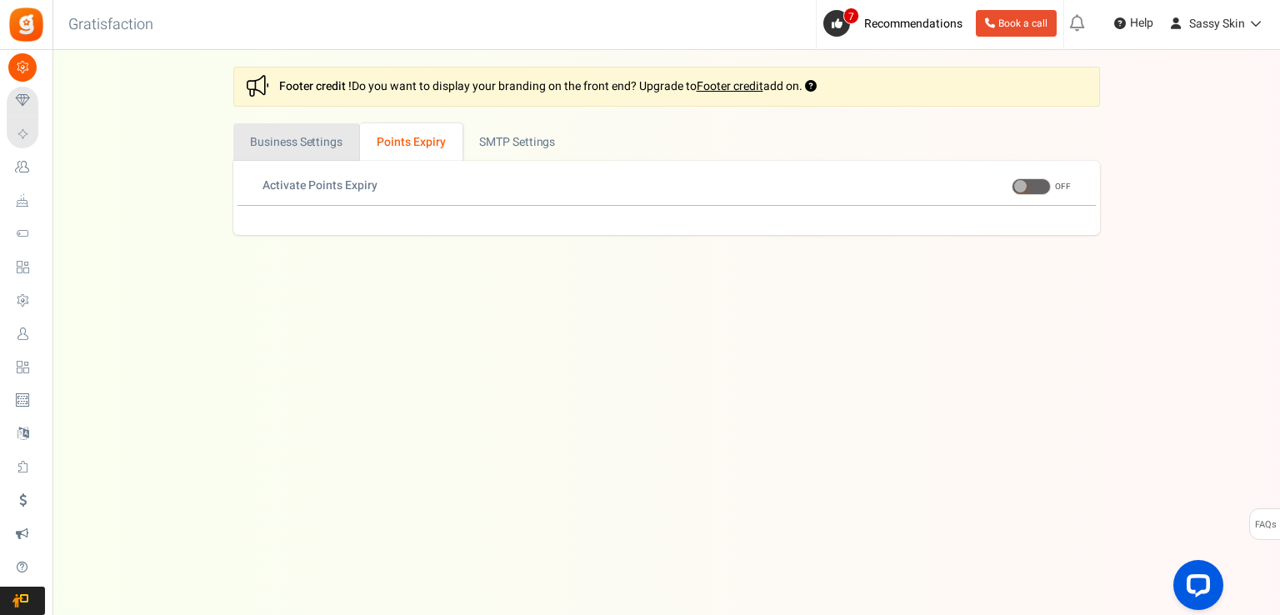
click at [298, 142] on link "Business Settings" at bounding box center [296, 142] width 127 height 38
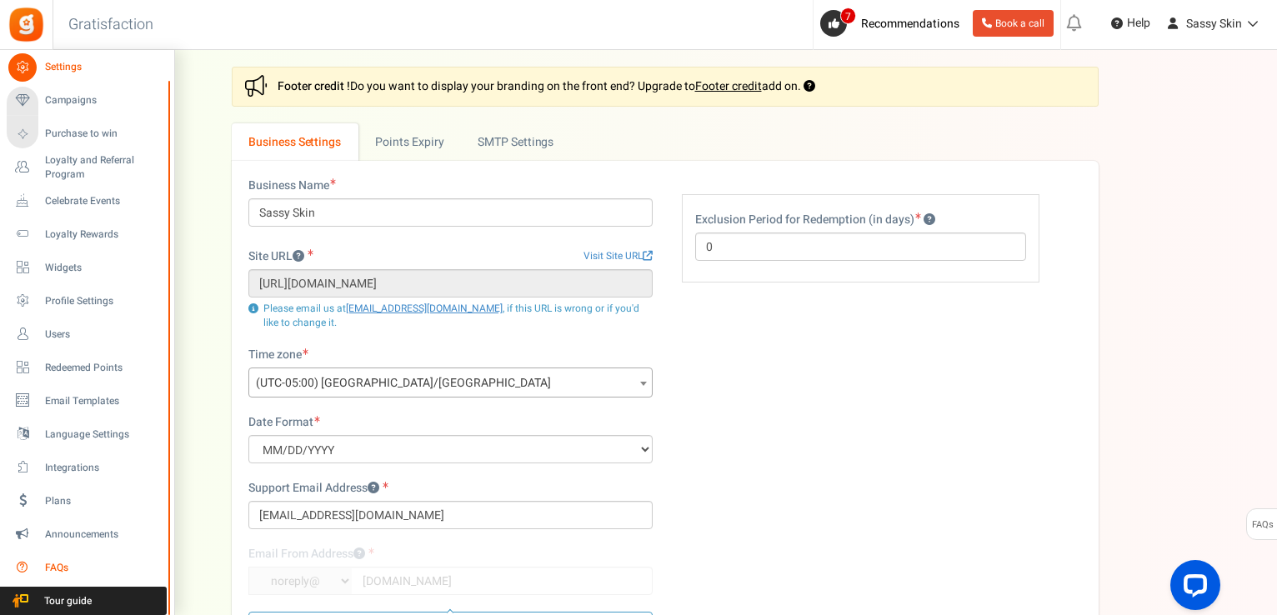
click at [56, 564] on span "FAQs" at bounding box center [103, 568] width 117 height 14
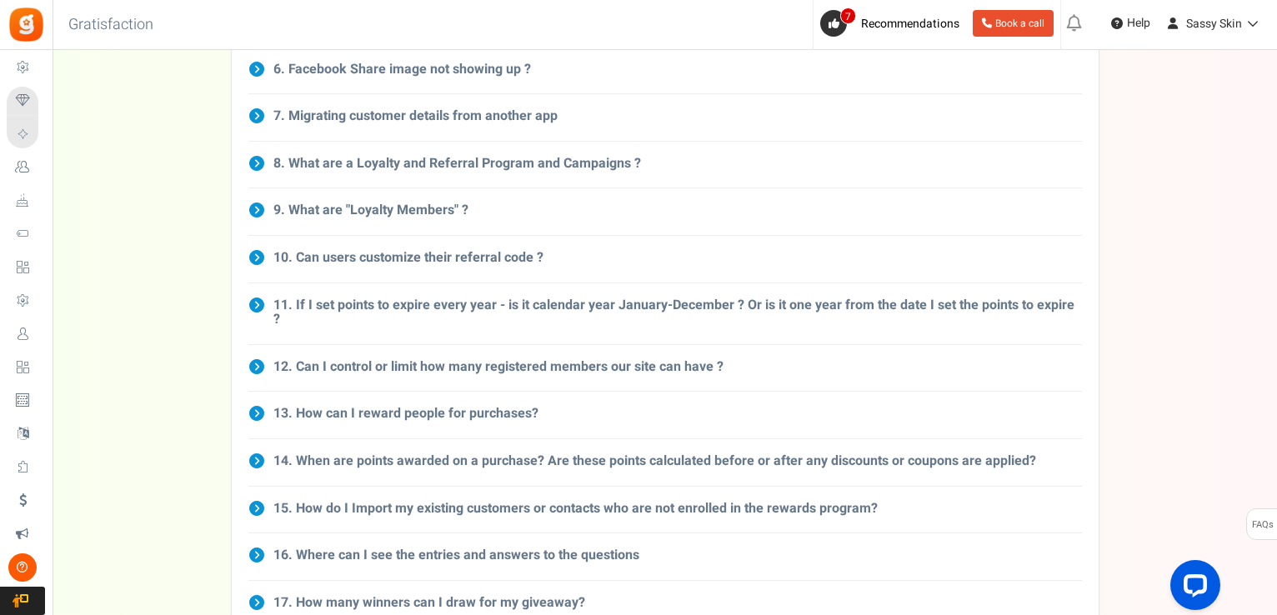
scroll to position [400, 0]
click at [255, 158] on icon at bounding box center [256, 162] width 17 height 17
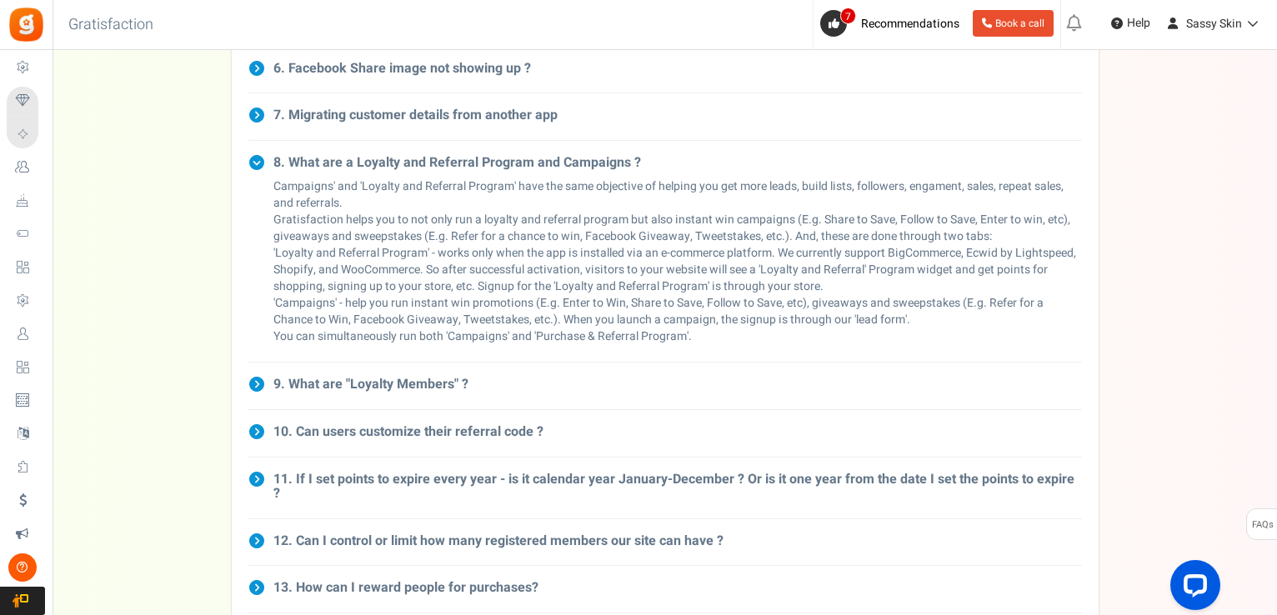
click at [253, 378] on icon at bounding box center [256, 384] width 17 height 17
click at [261, 381] on icon at bounding box center [256, 384] width 17 height 17
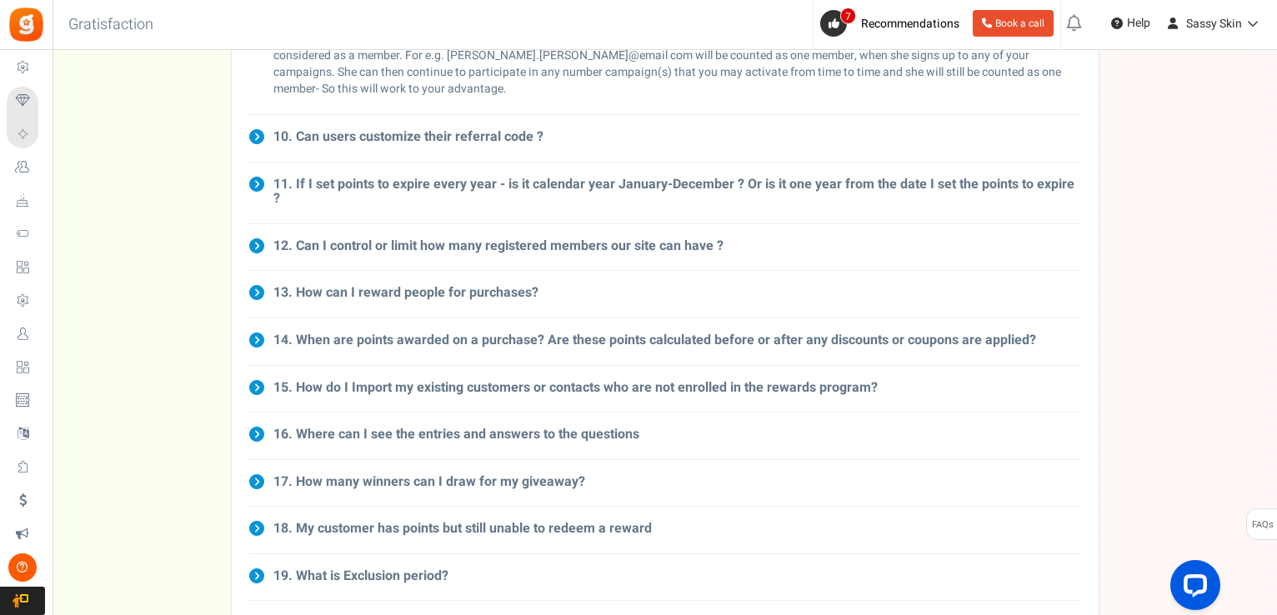
scroll to position [800, 0]
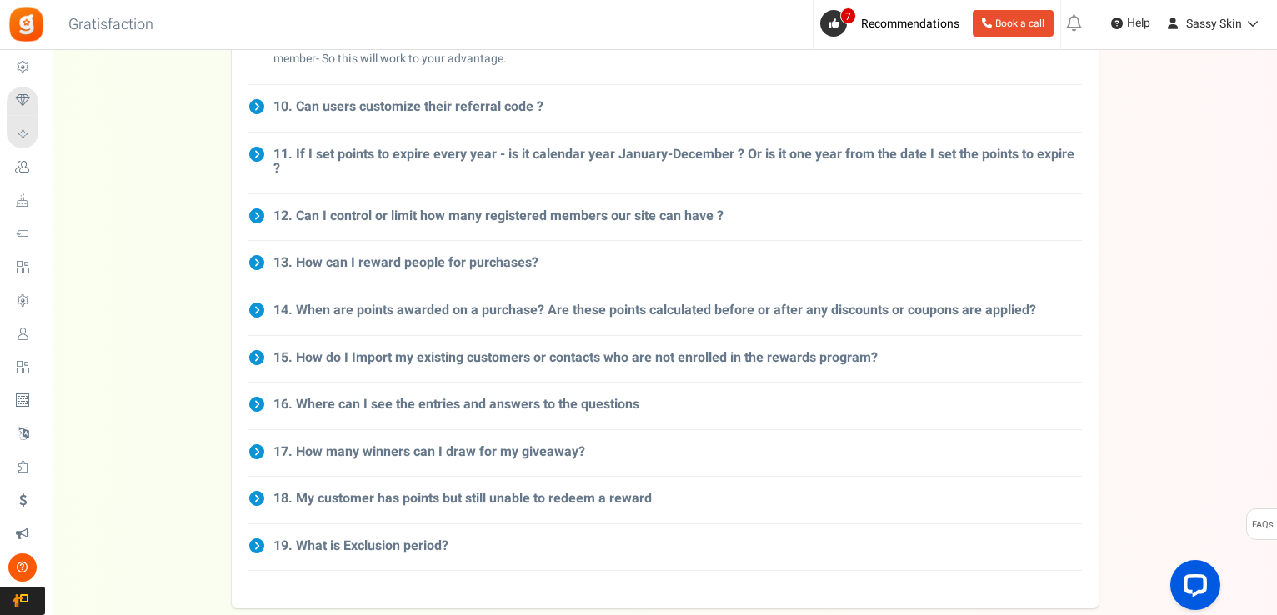
click at [256, 108] on icon at bounding box center [256, 106] width 17 height 17
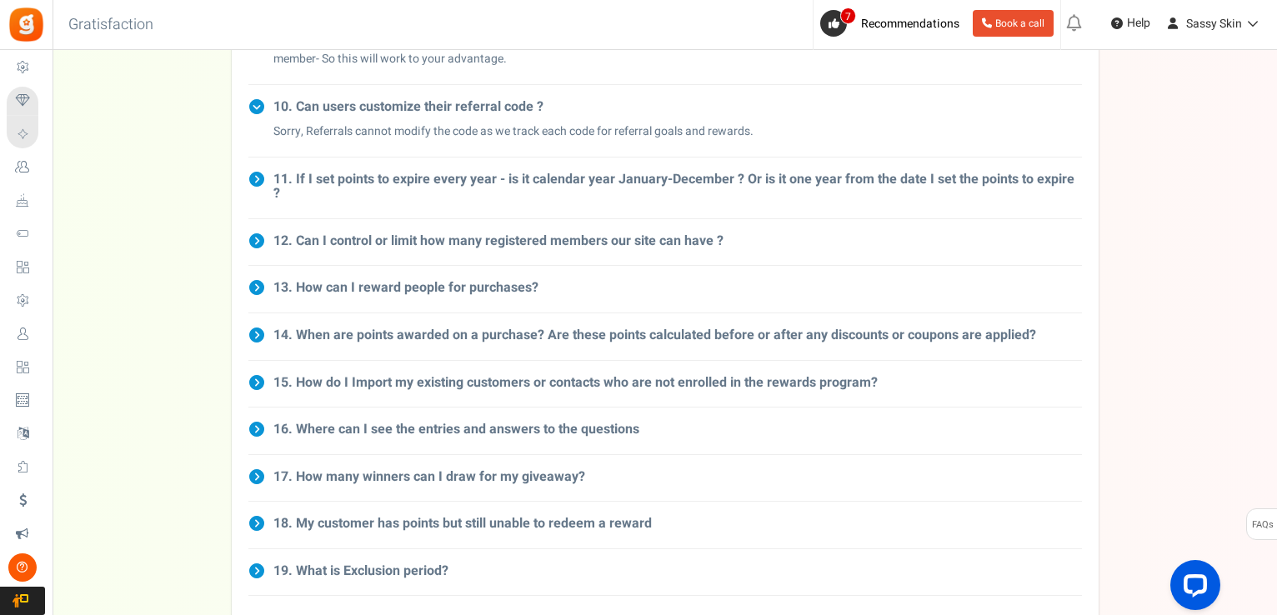
click at [259, 183] on icon at bounding box center [256, 179] width 17 height 17
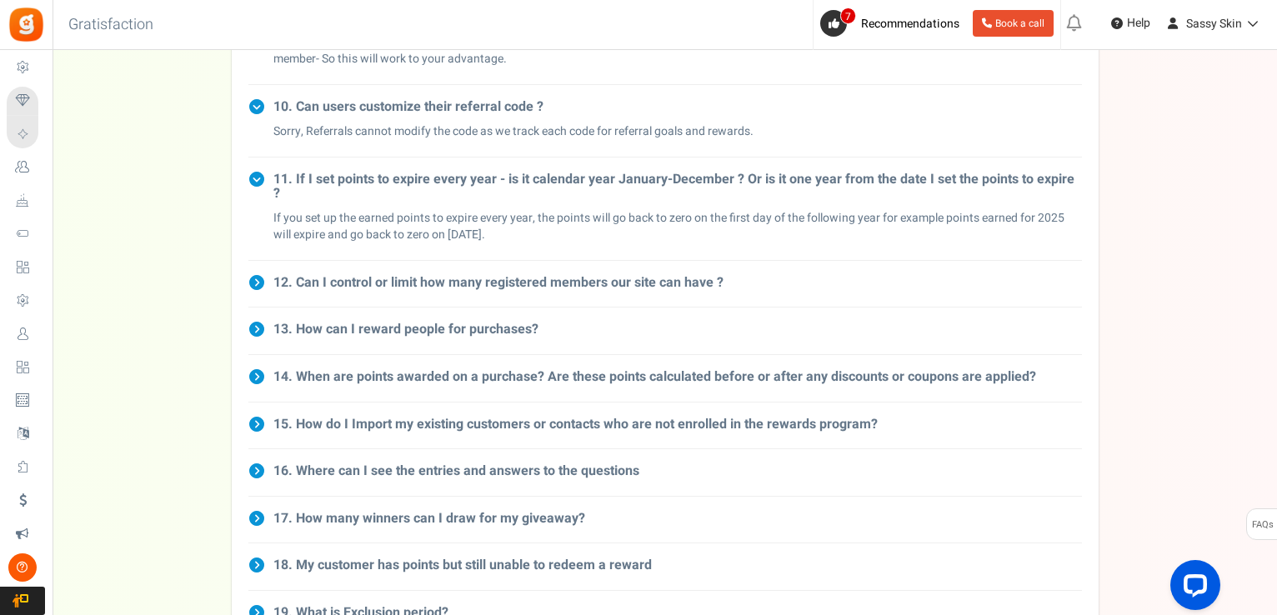
click at [253, 274] on icon at bounding box center [256, 282] width 17 height 17
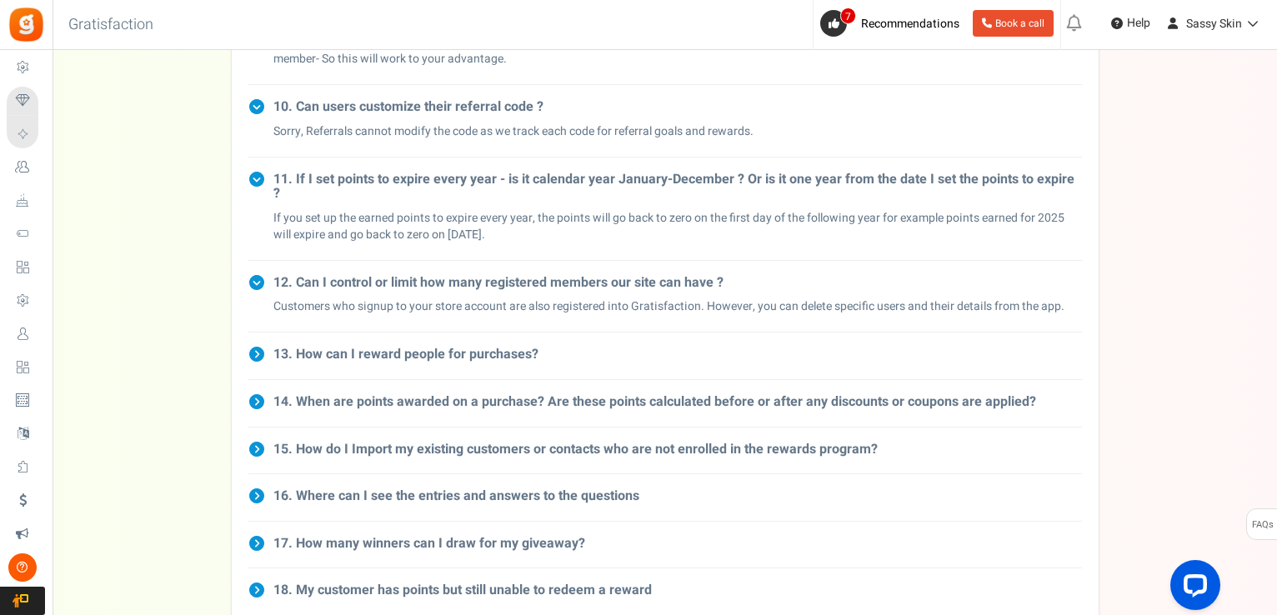
click at [260, 346] on icon at bounding box center [256, 354] width 17 height 17
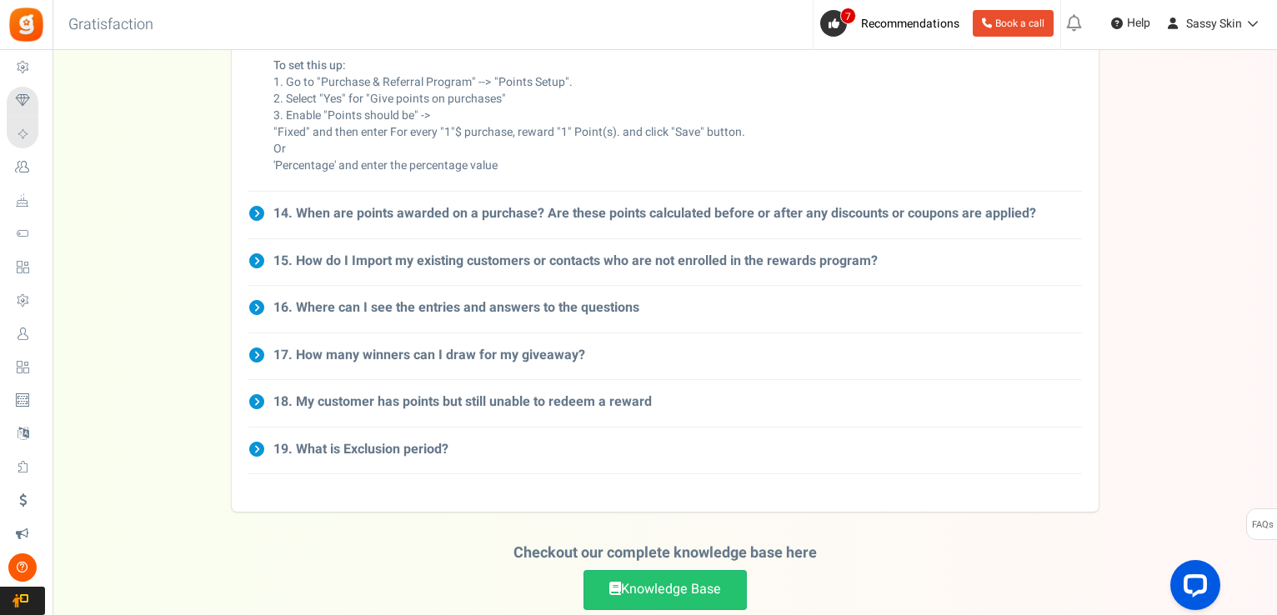
scroll to position [1267, 0]
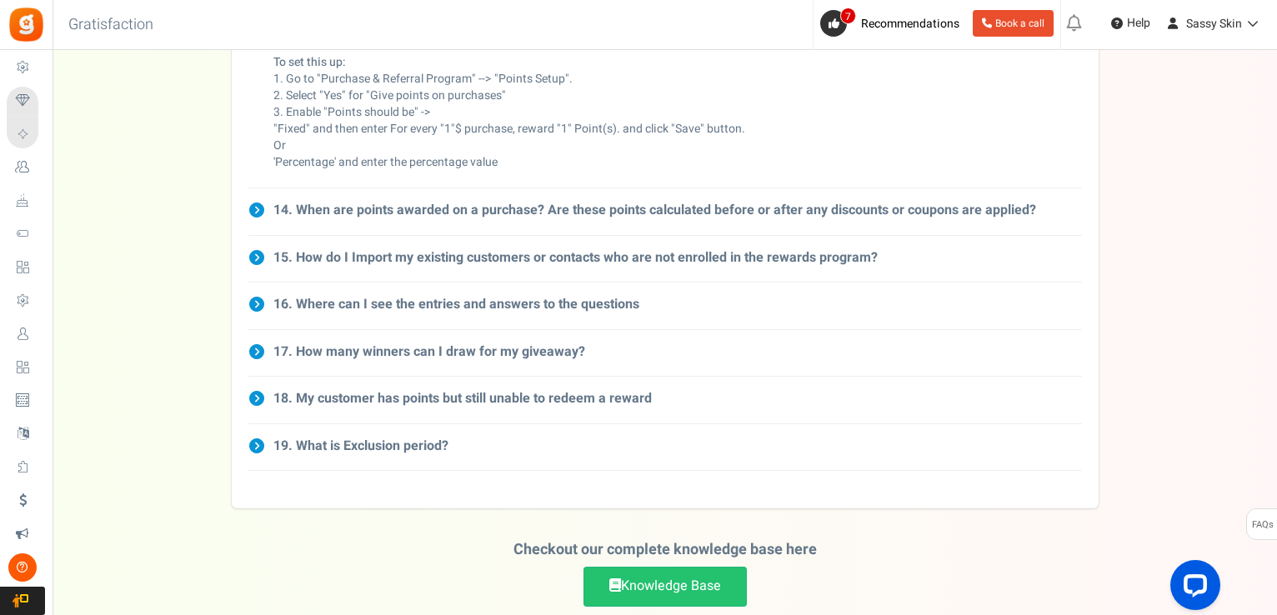
click at [259, 202] on icon at bounding box center [256, 210] width 17 height 17
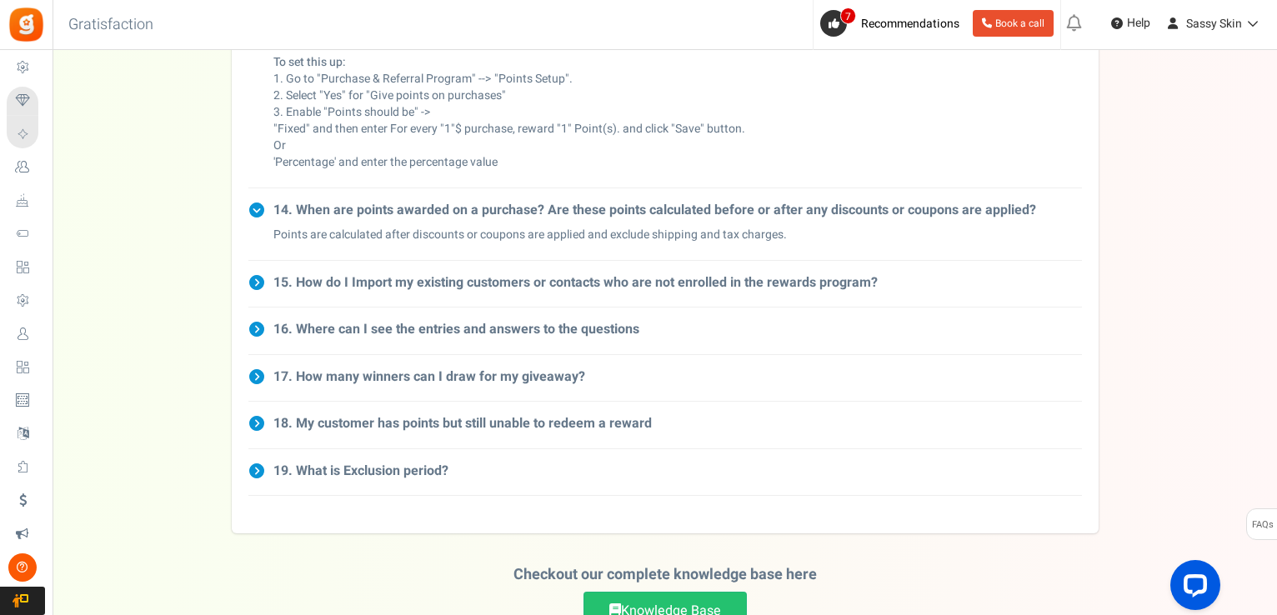
click at [257, 415] on icon at bounding box center [256, 423] width 17 height 17
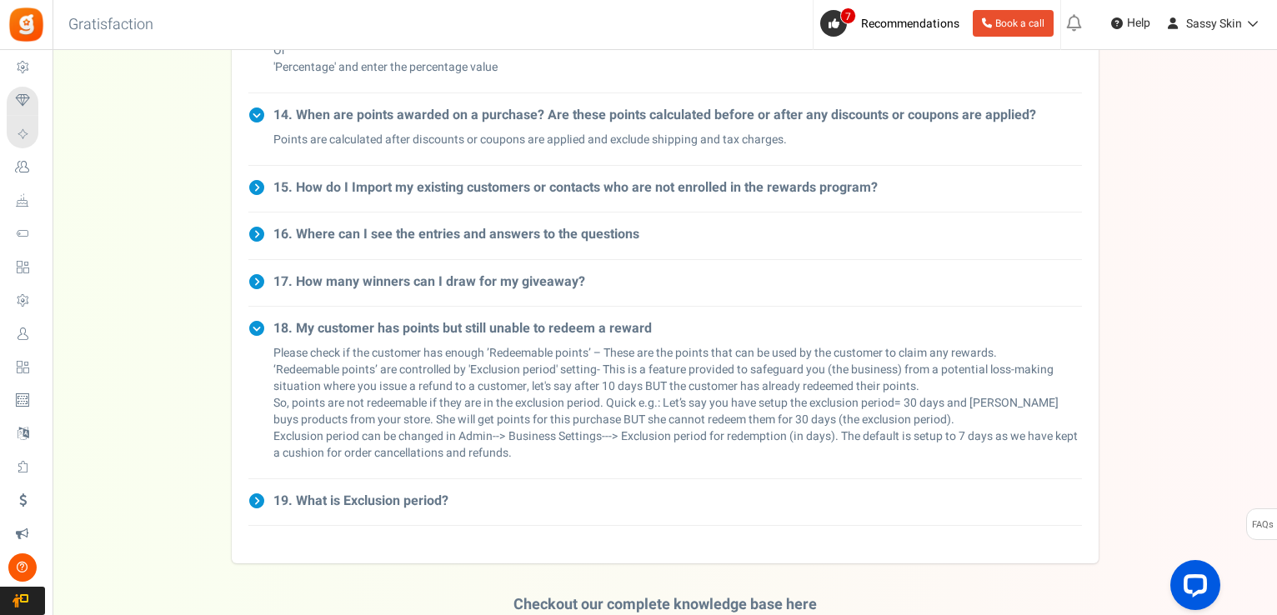
scroll to position [1367, 0]
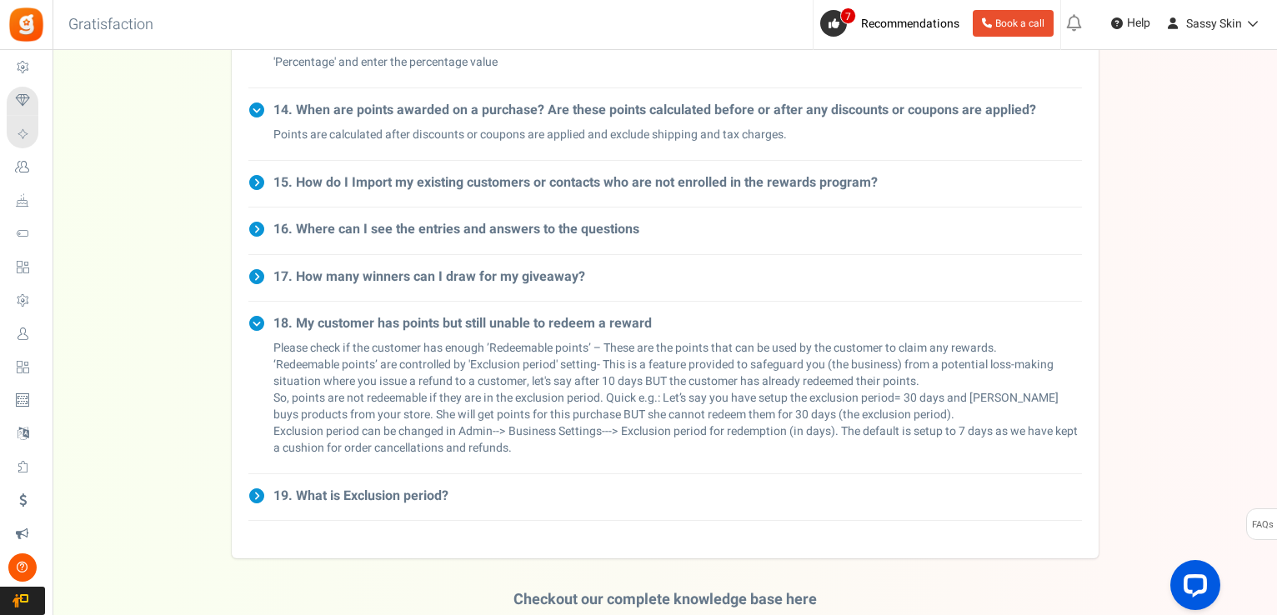
click at [254, 488] on icon at bounding box center [256, 496] width 17 height 17
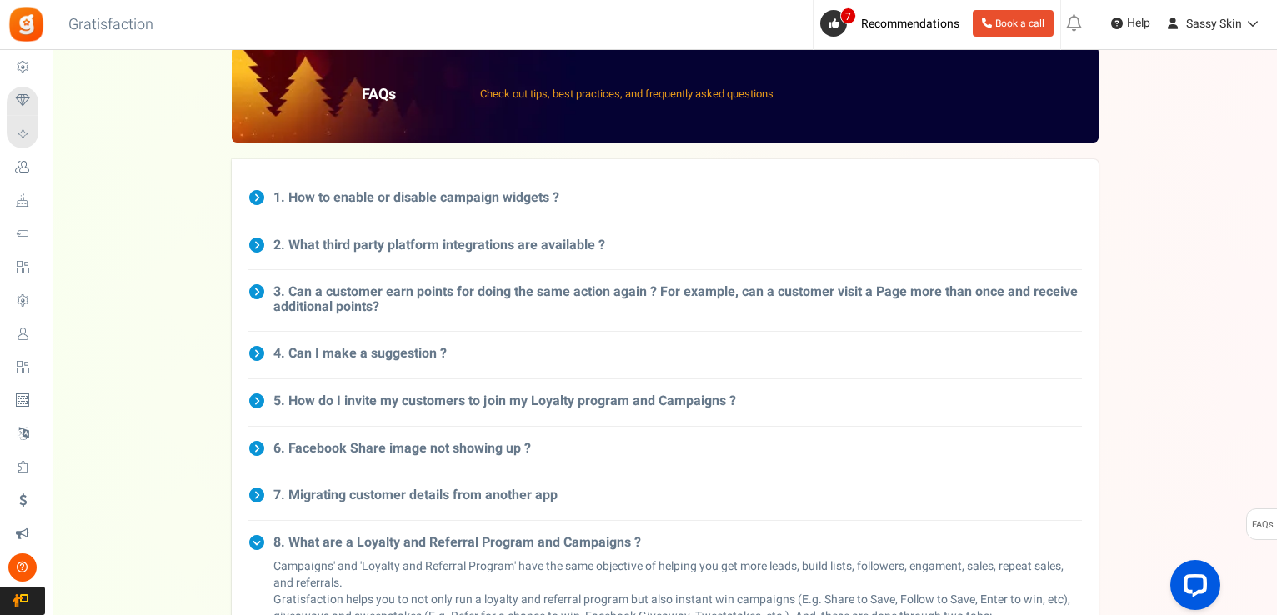
scroll to position [0, 0]
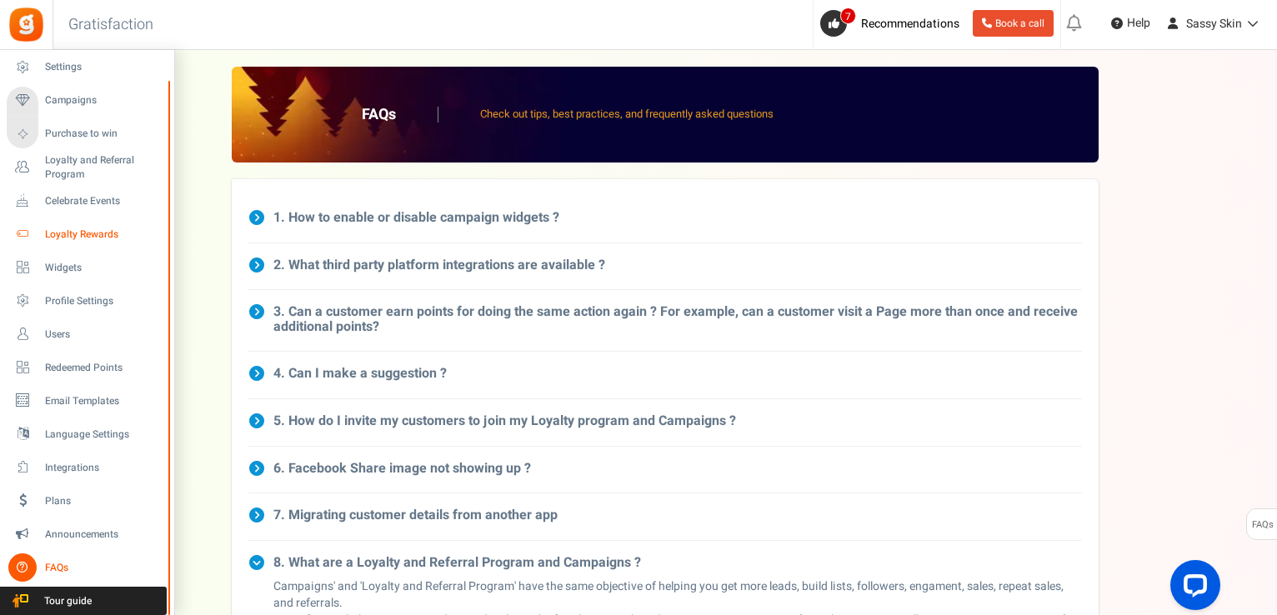
click at [102, 229] on span "Loyalty Rewards" at bounding box center [103, 235] width 117 height 14
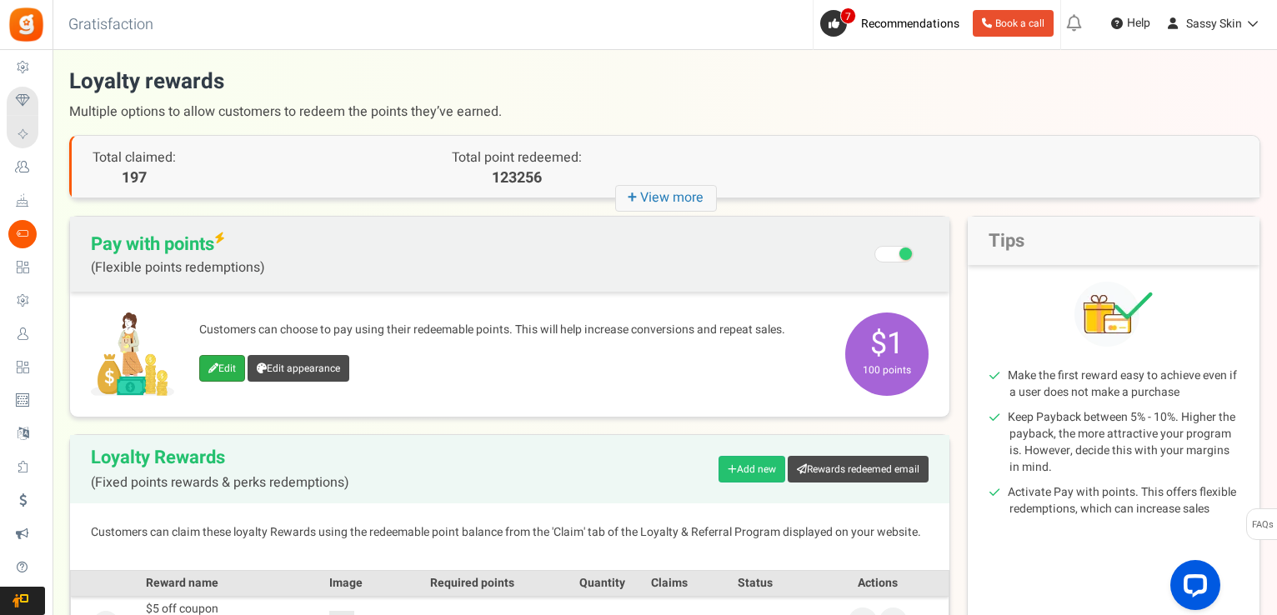
click at [227, 365] on link "Edit" at bounding box center [222, 368] width 46 height 27
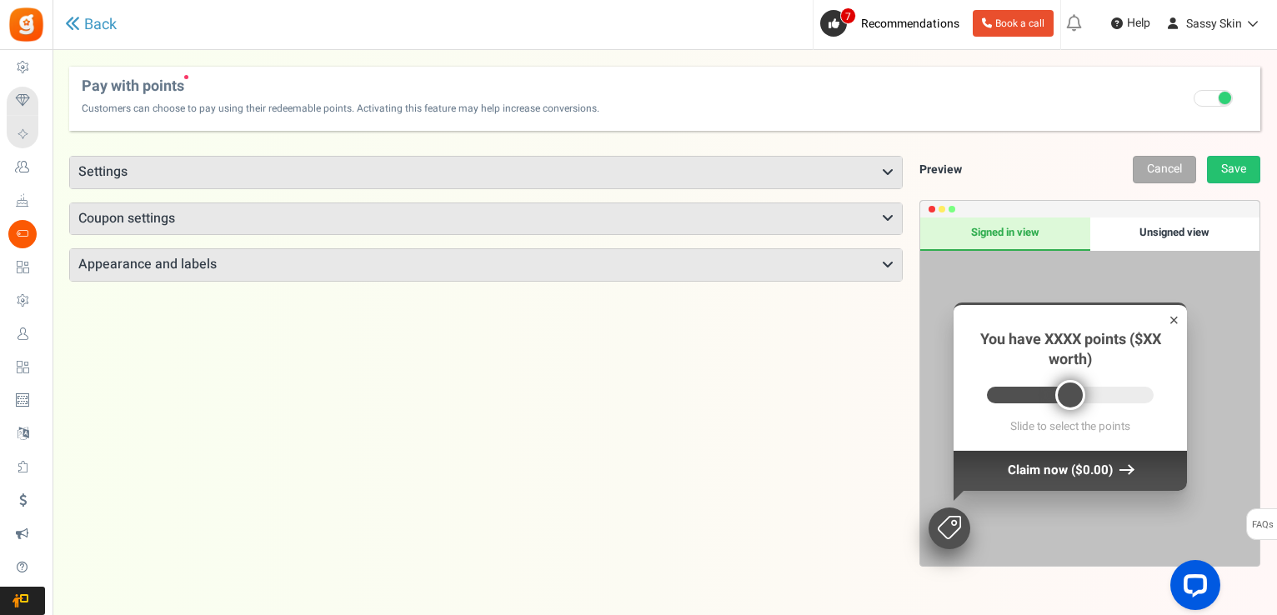
click at [887, 171] on icon at bounding box center [888, 172] width 12 height 13
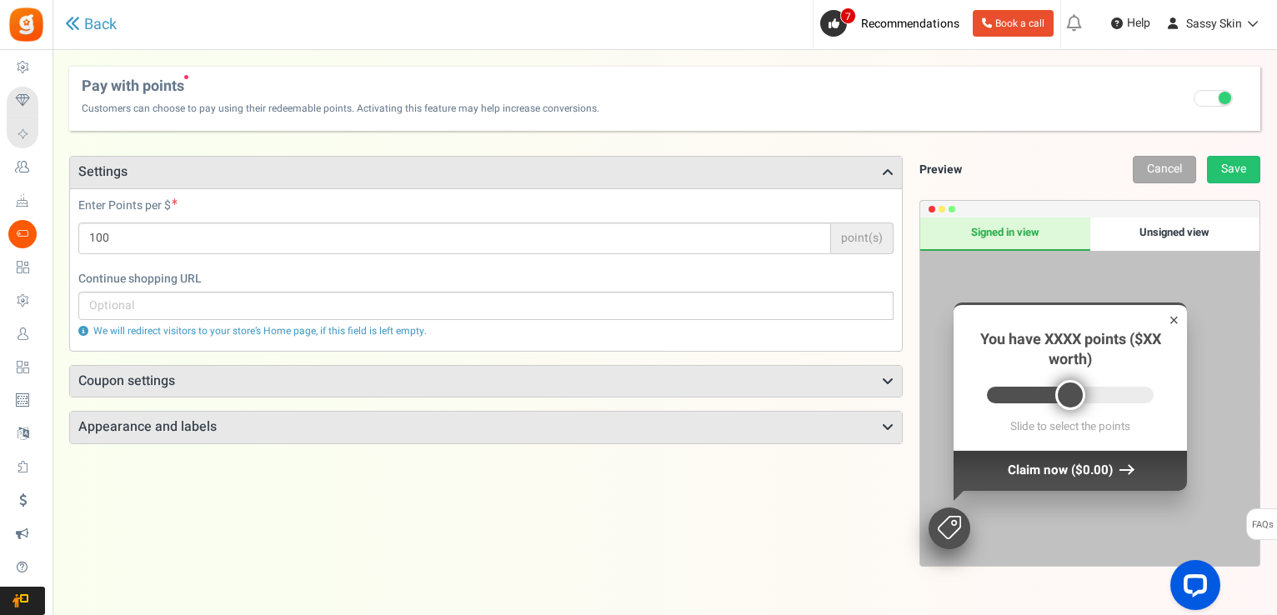
click at [888, 380] on icon at bounding box center [888, 381] width 12 height 13
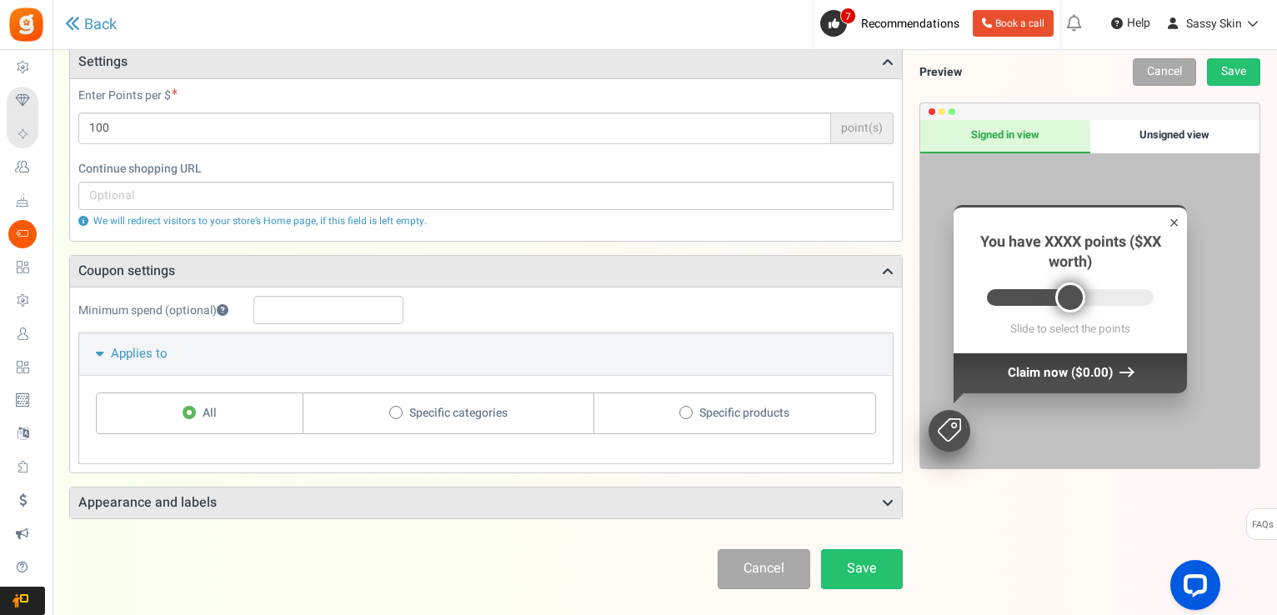
scroll to position [183, 0]
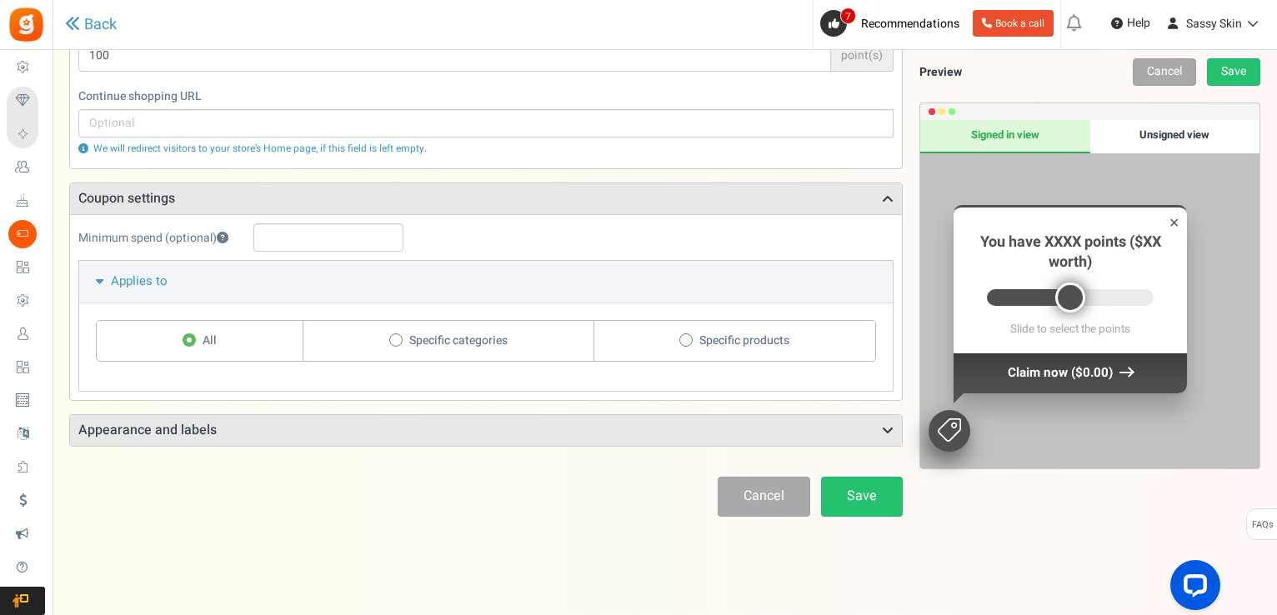
click at [890, 431] on icon at bounding box center [888, 430] width 12 height 13
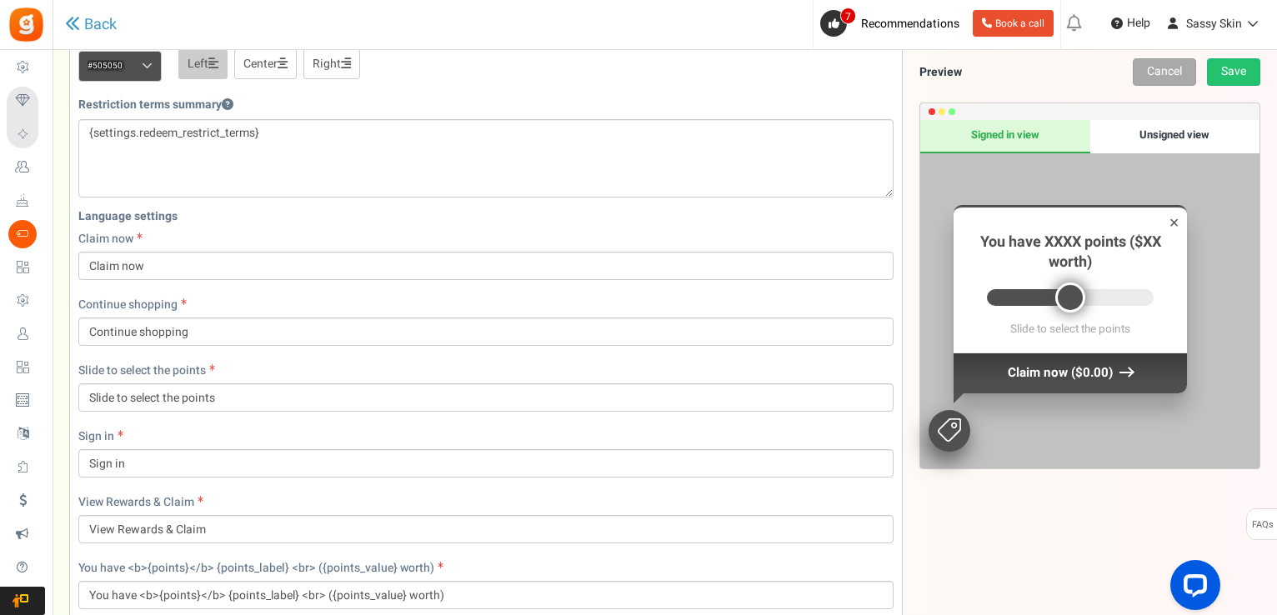
scroll to position [680, 0]
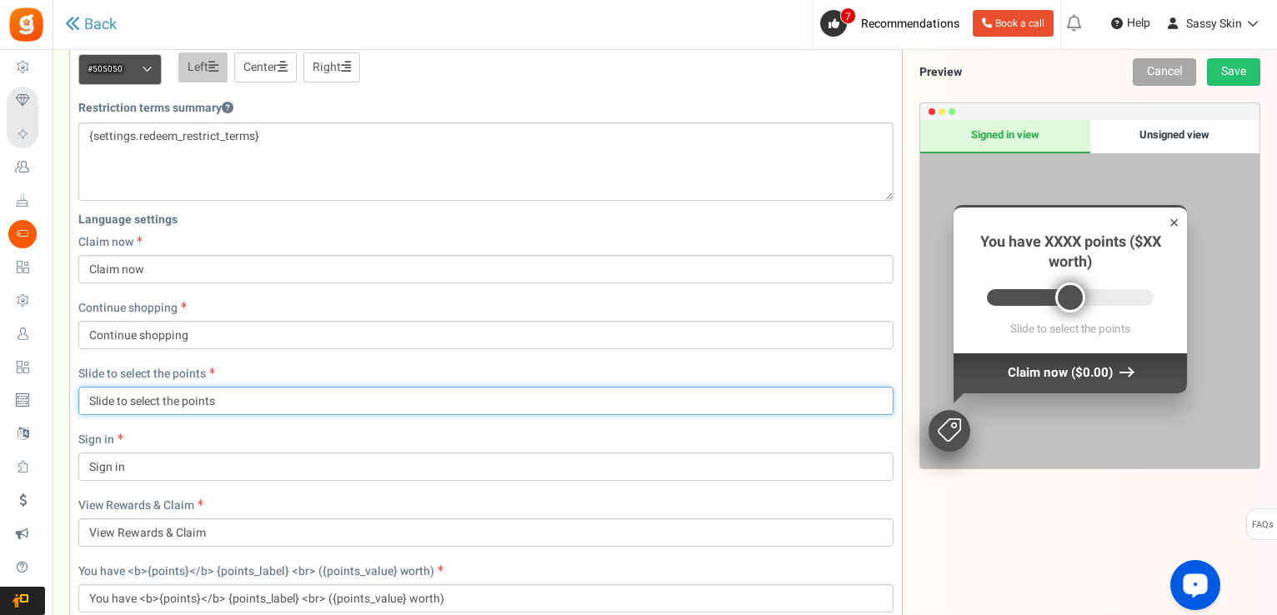
click at [223, 394] on input "Slide to select the points" at bounding box center [485, 401] width 815 height 28
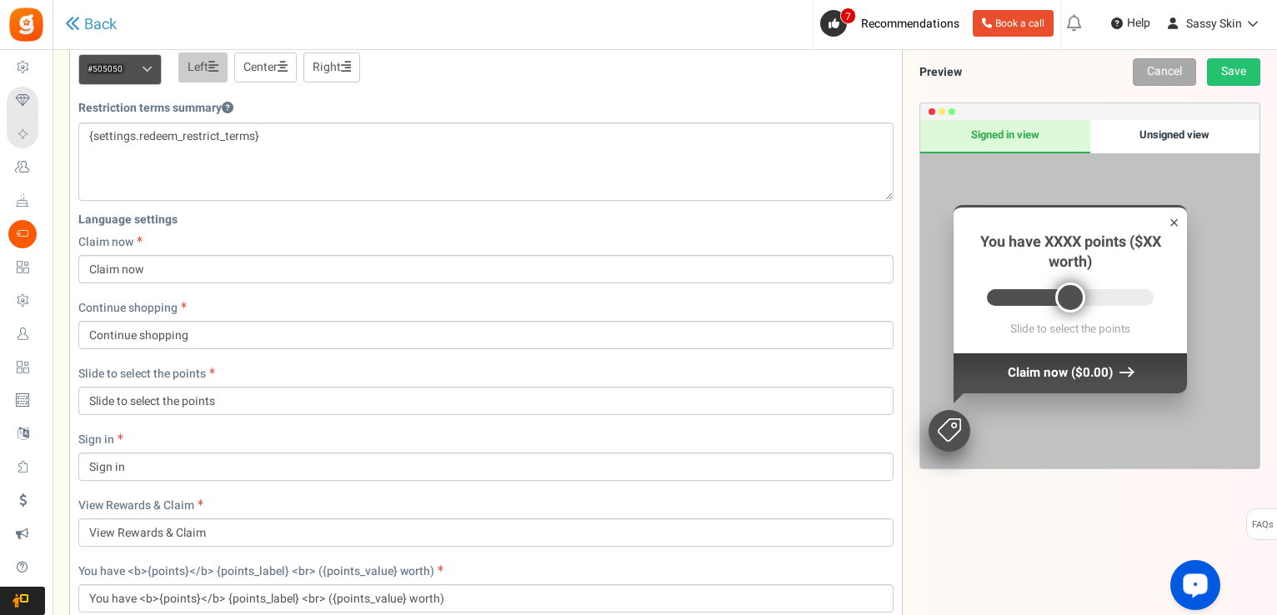
click at [266, 358] on div "Language settings Claim now Claim now Continue shopping Continue shopping Slide…" at bounding box center [486, 417] width 840 height 424
drag, startPoint x: 1072, startPoint y: 302, endPoint x: 1093, endPoint y: 298, distance: 21.9
click at [1093, 298] on div at bounding box center [1070, 297] width 167 height 17
click at [1180, 135] on div "Unsigned view" at bounding box center [1174, 136] width 169 height 33
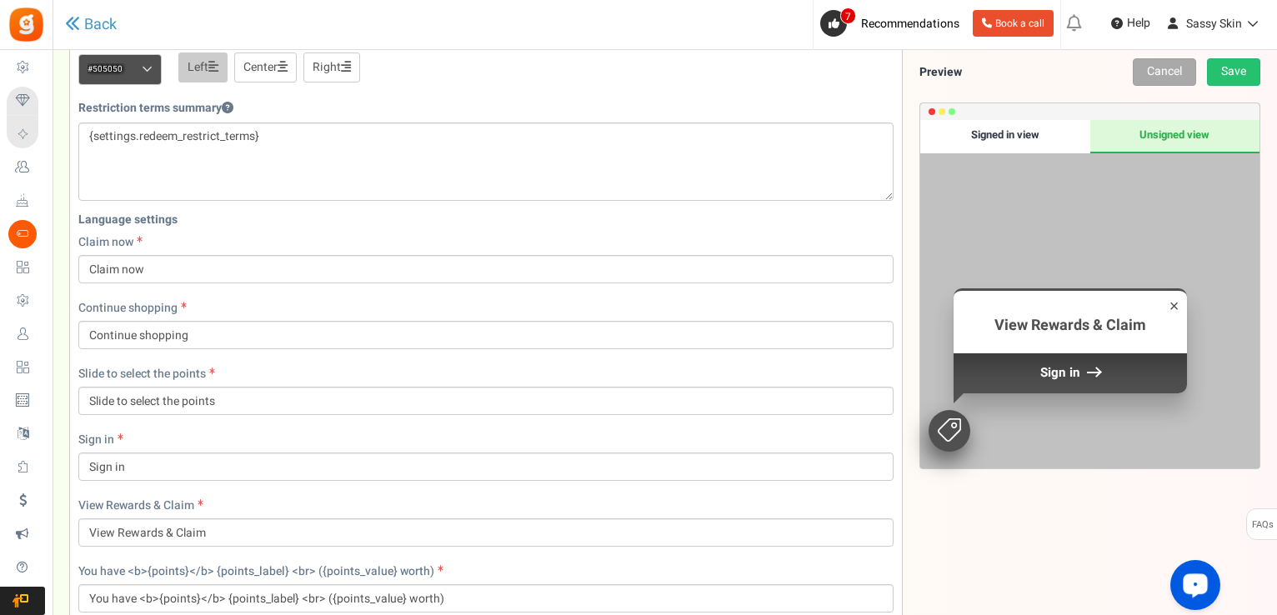
click at [1007, 135] on div "Signed in view" at bounding box center [1004, 136] width 169 height 33
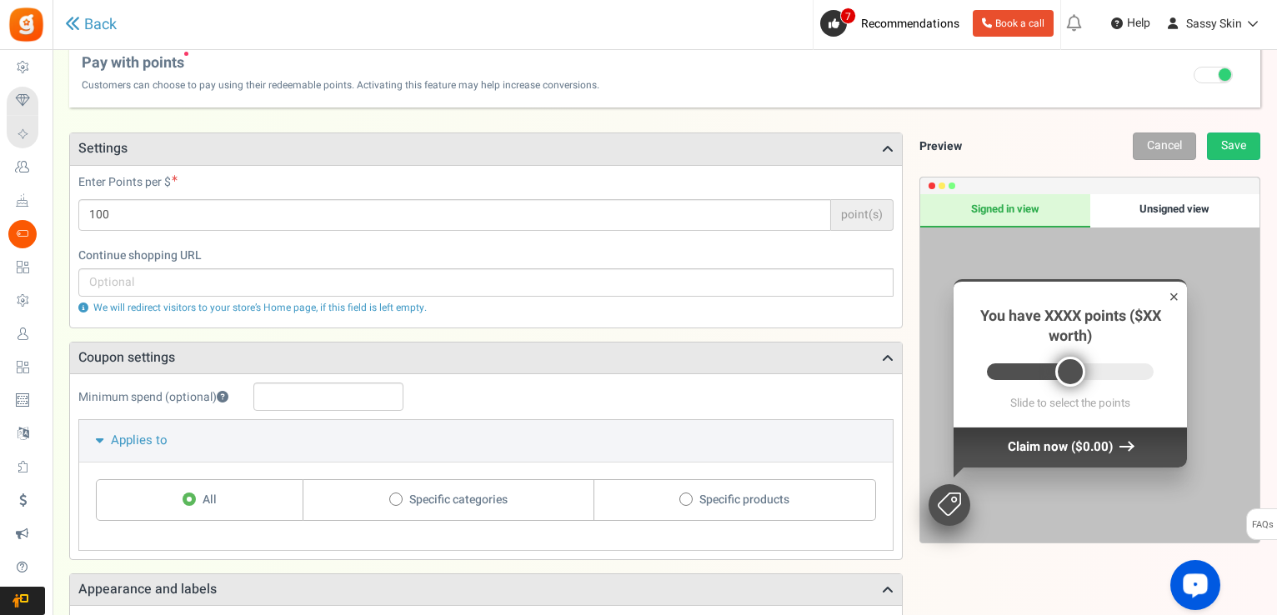
scroll to position [0, 0]
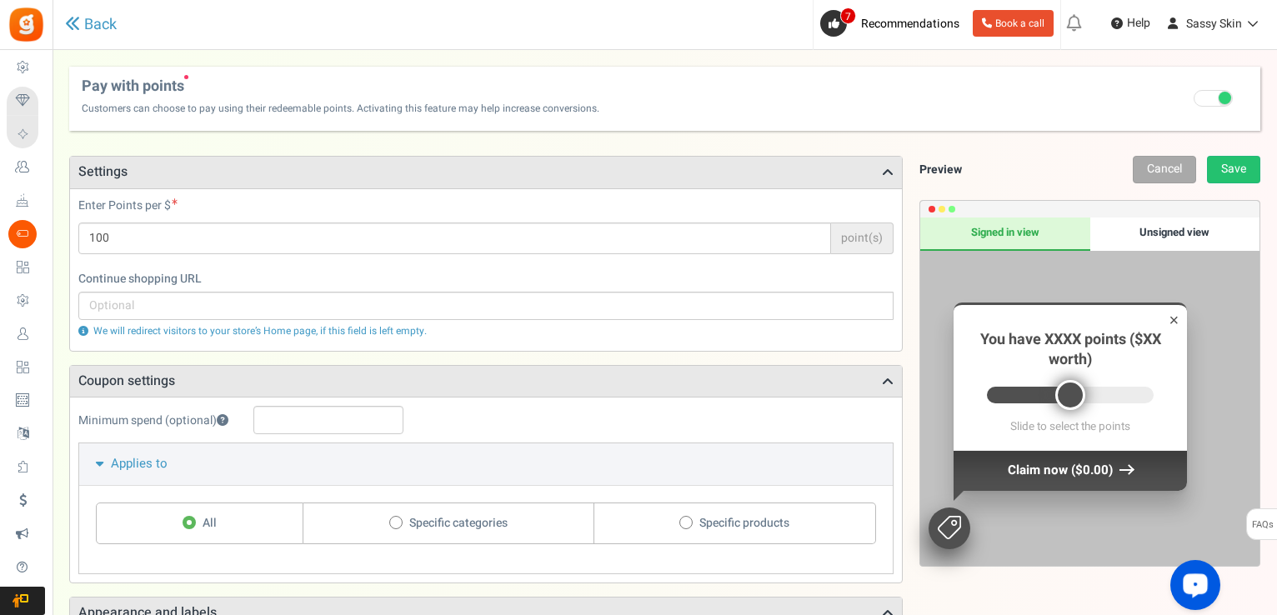
click at [947, 204] on div "Signed in view Unsigned view × You have XXXX points ($XX worth) View Rewards & …" at bounding box center [1089, 383] width 341 height 367
drag, startPoint x: 1075, startPoint y: 407, endPoint x: 1092, endPoint y: 396, distance: 19.9
click at [1092, 396] on div at bounding box center [1070, 395] width 167 height 17
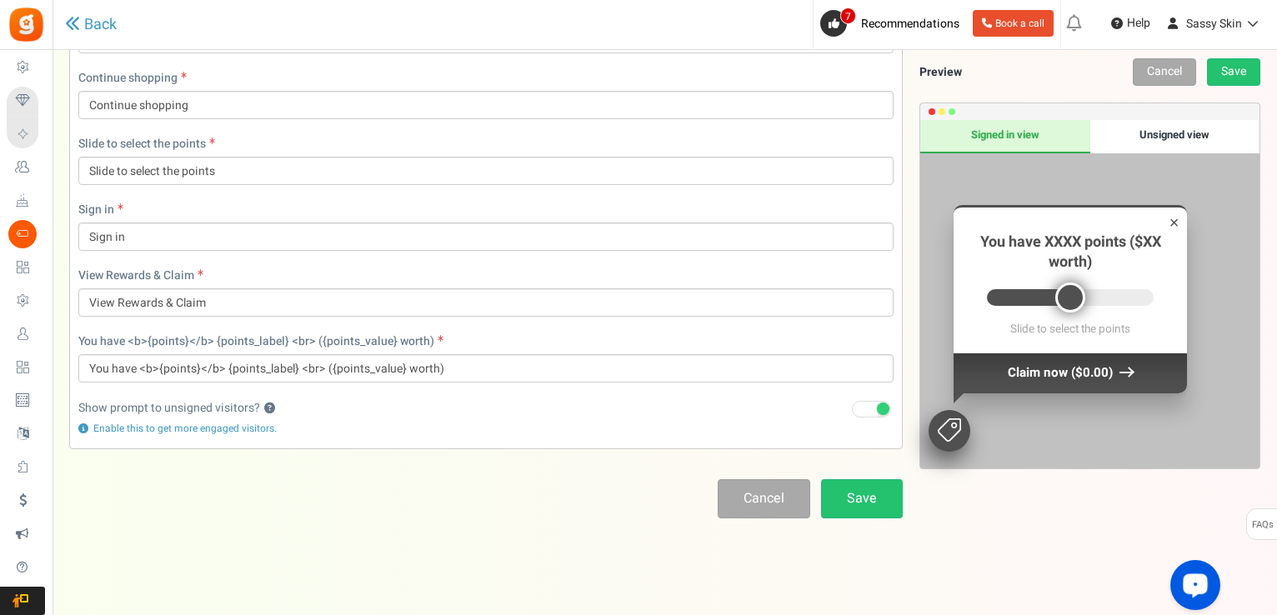
scroll to position [912, 0]
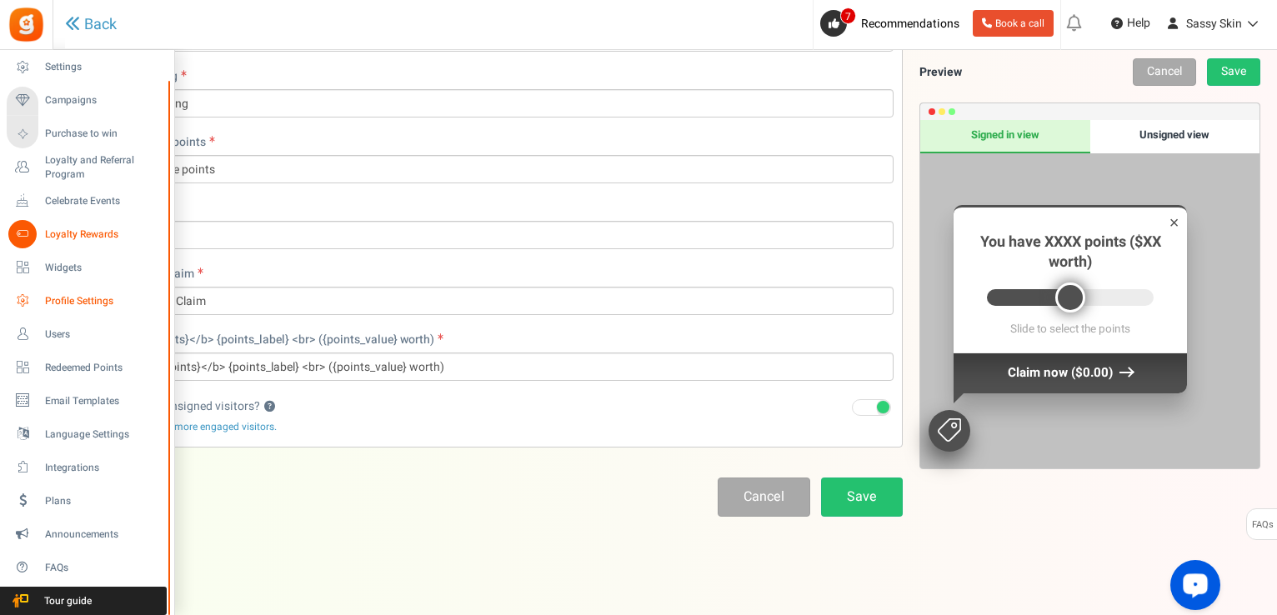
click at [70, 301] on span "Profile Settings" at bounding box center [103, 301] width 117 height 14
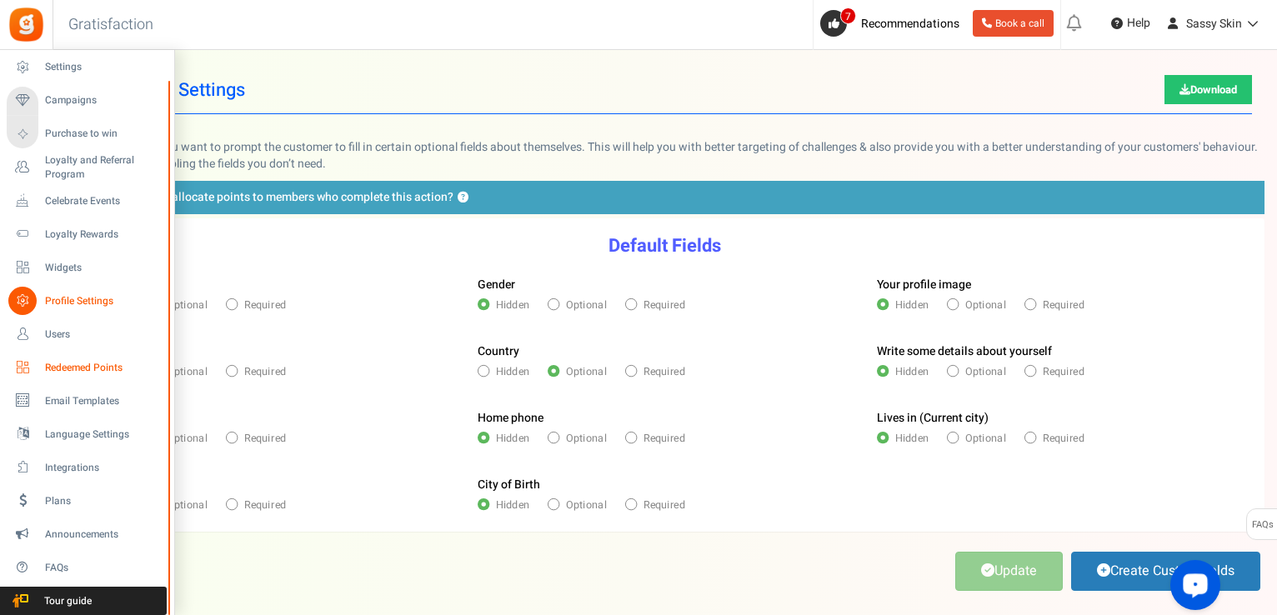
click at [73, 368] on span "Redeemed Points" at bounding box center [103, 368] width 117 height 14
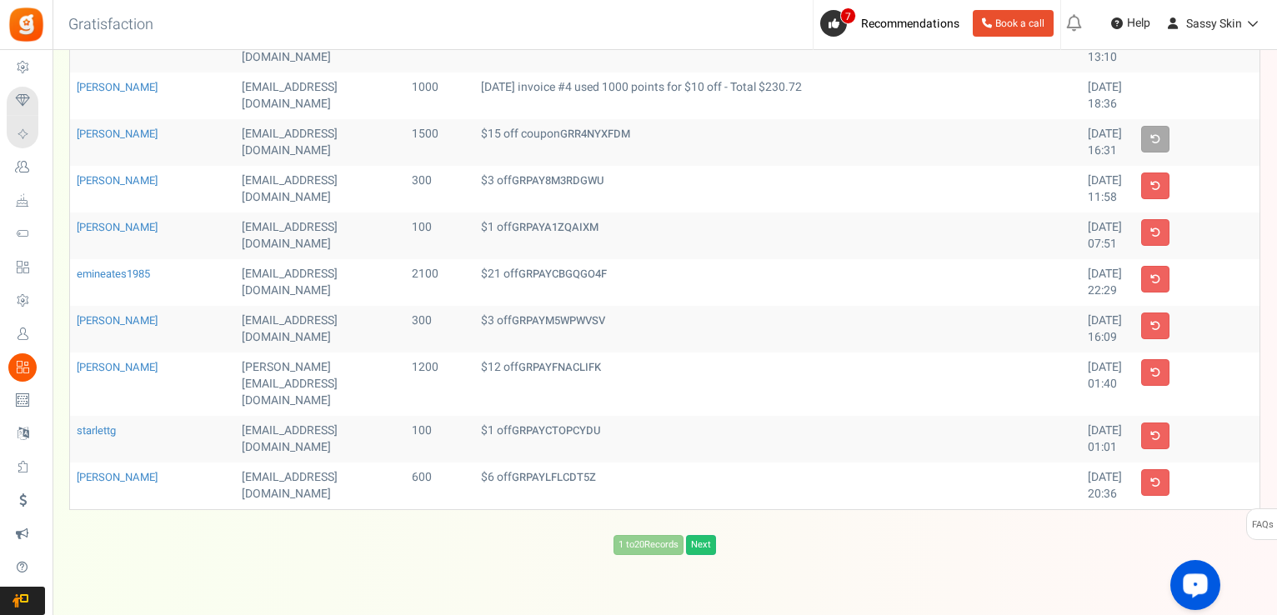
scroll to position [670, 0]
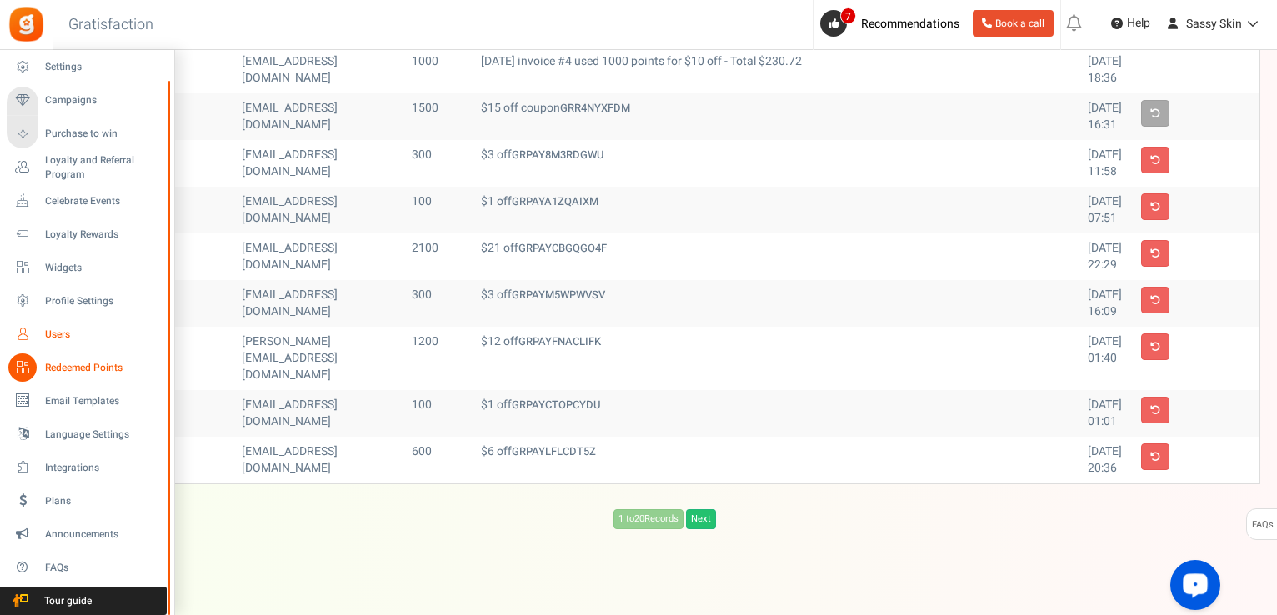
click at [58, 333] on span "Users" at bounding box center [103, 335] width 117 height 14
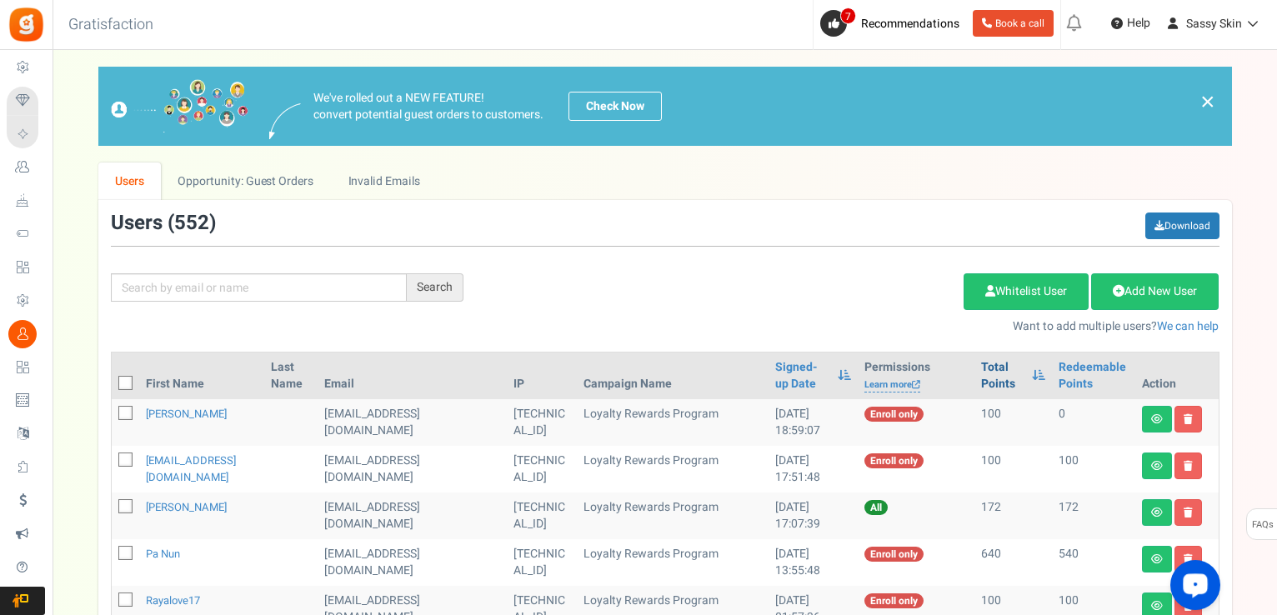
click at [981, 378] on link "Total Points" at bounding box center [1002, 375] width 43 height 33
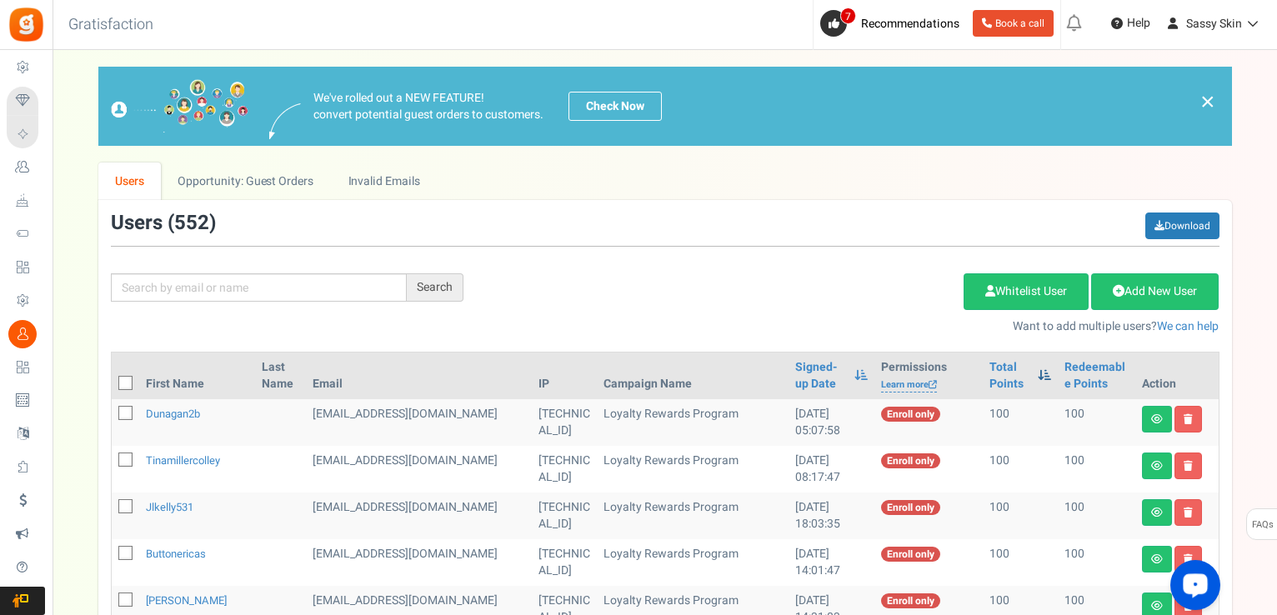
click at [1038, 378] on span at bounding box center [1044, 375] width 13 height 12
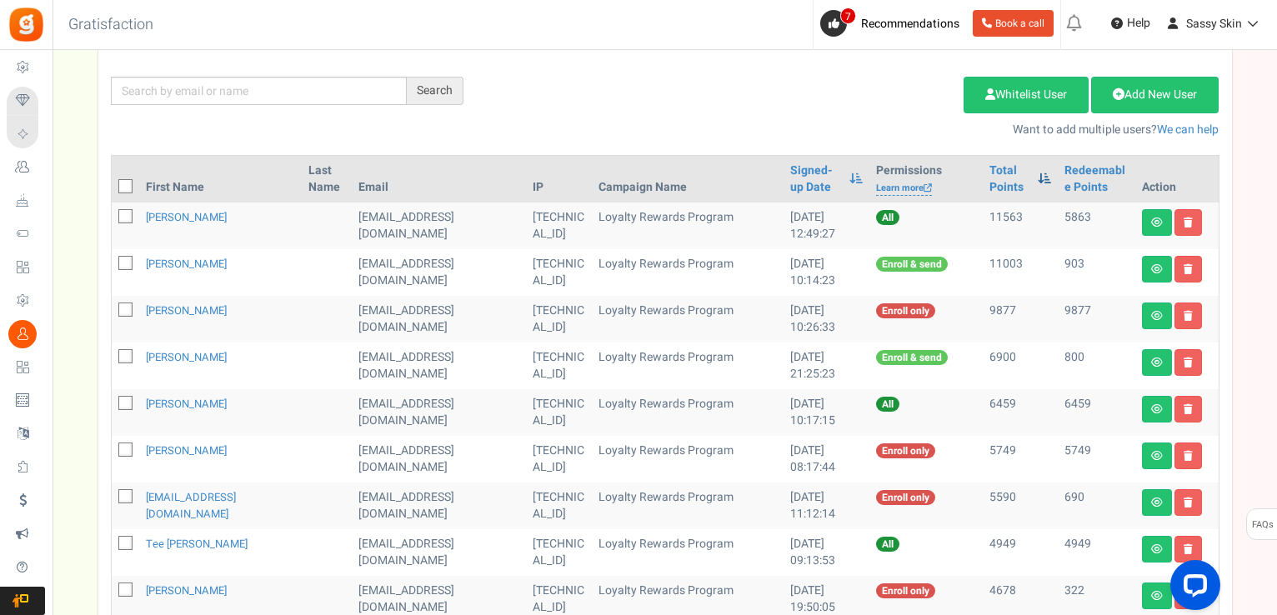
scroll to position [190, 0]
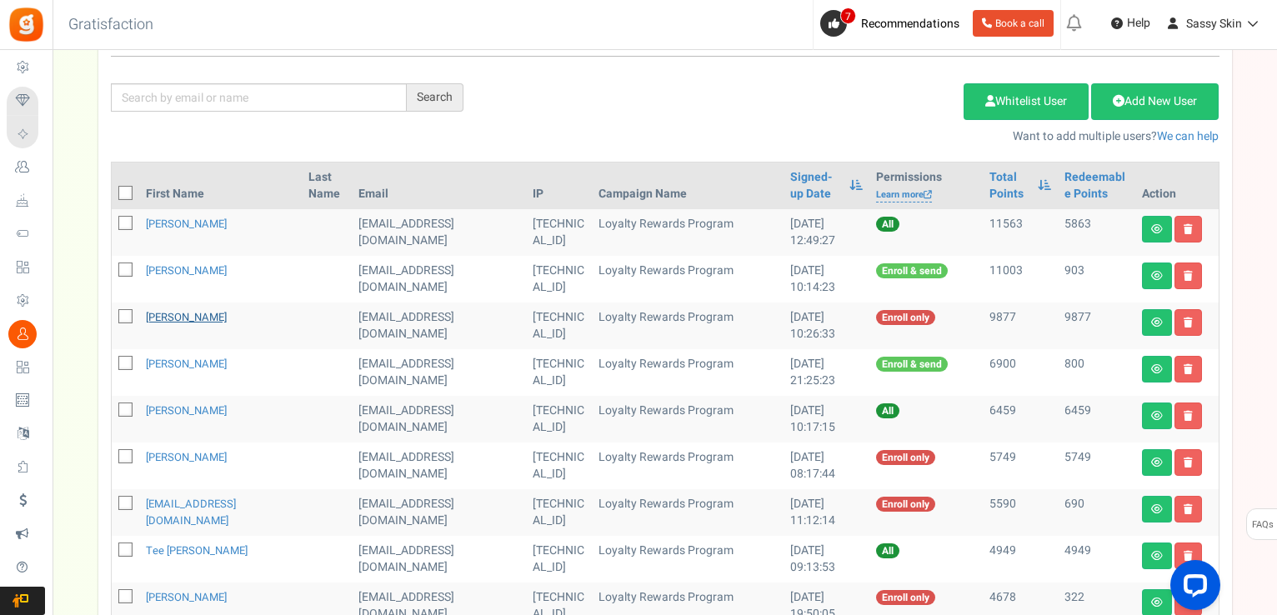
click at [195, 311] on link "[PERSON_NAME]" at bounding box center [186, 317] width 81 height 16
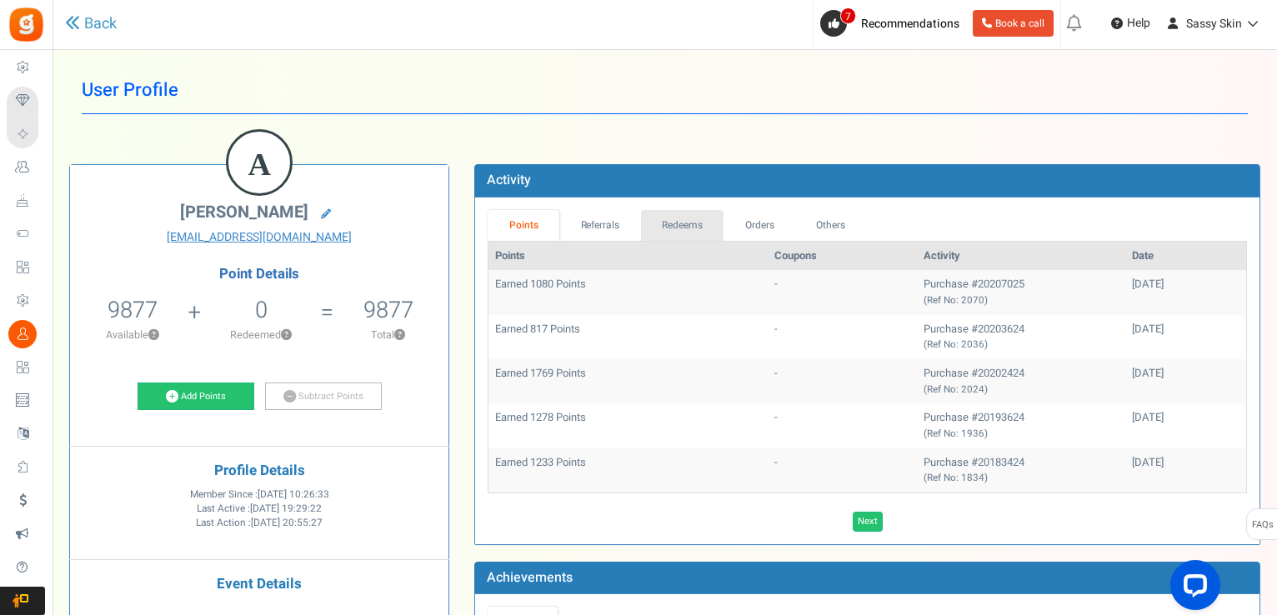
click at [696, 223] on link "Redeems" at bounding box center [682, 225] width 83 height 31
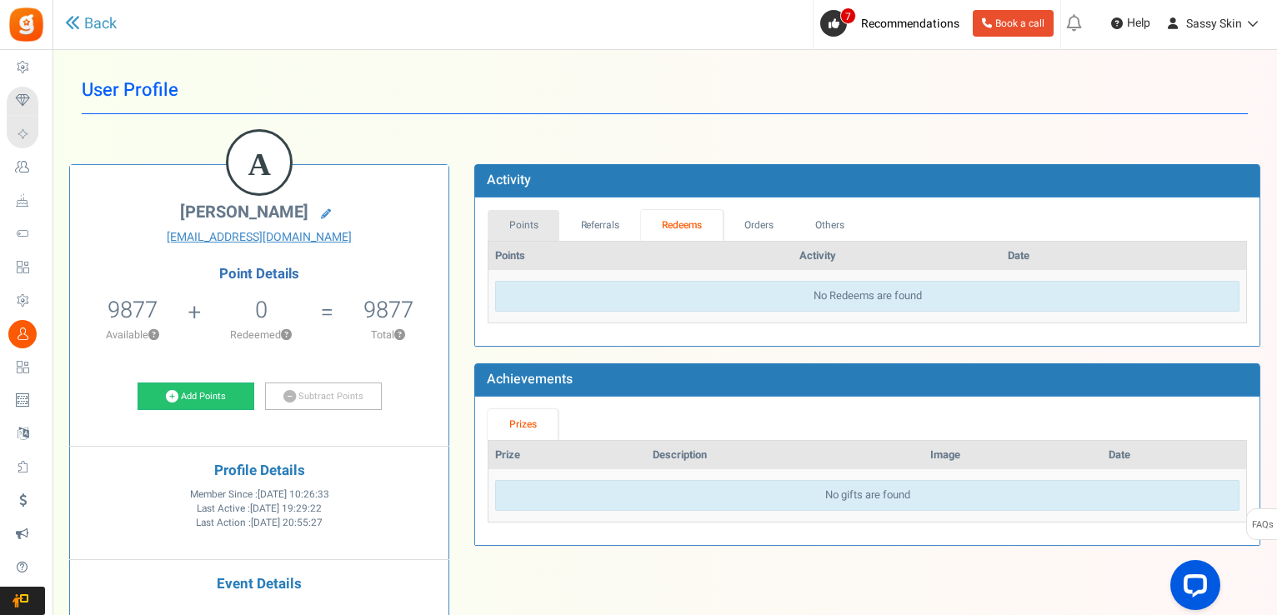
click at [521, 226] on link "Points" at bounding box center [524, 225] width 72 height 31
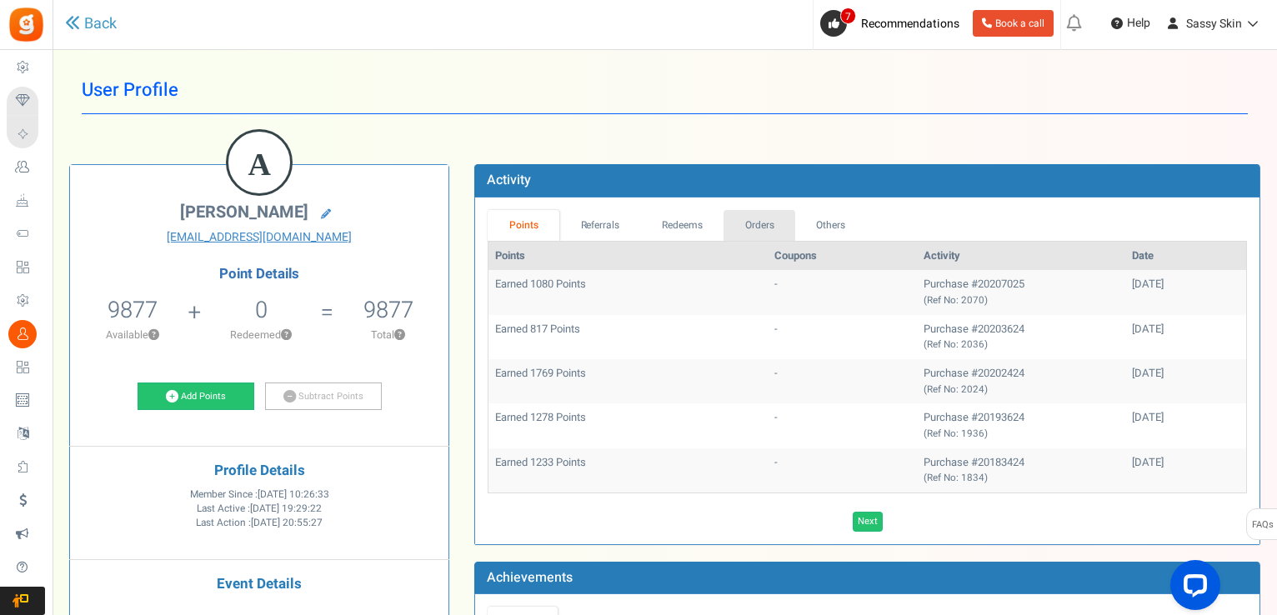
click at [768, 223] on link "Orders" at bounding box center [759, 225] width 72 height 31
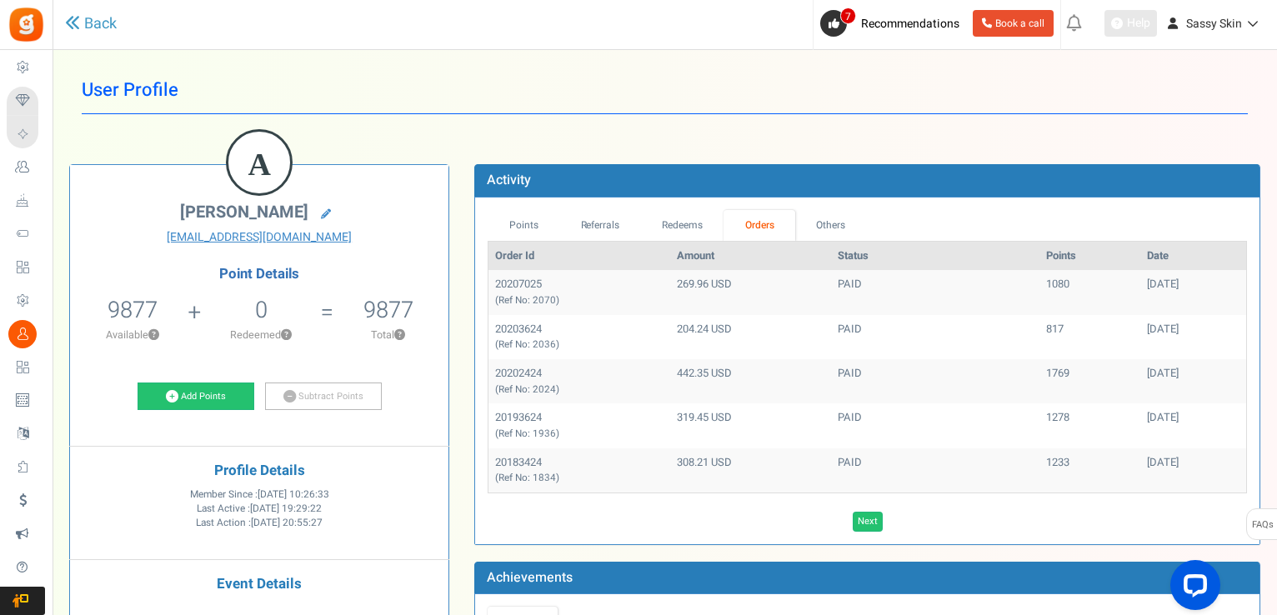
click at [1130, 24] on span "Help" at bounding box center [1137, 23] width 28 height 17
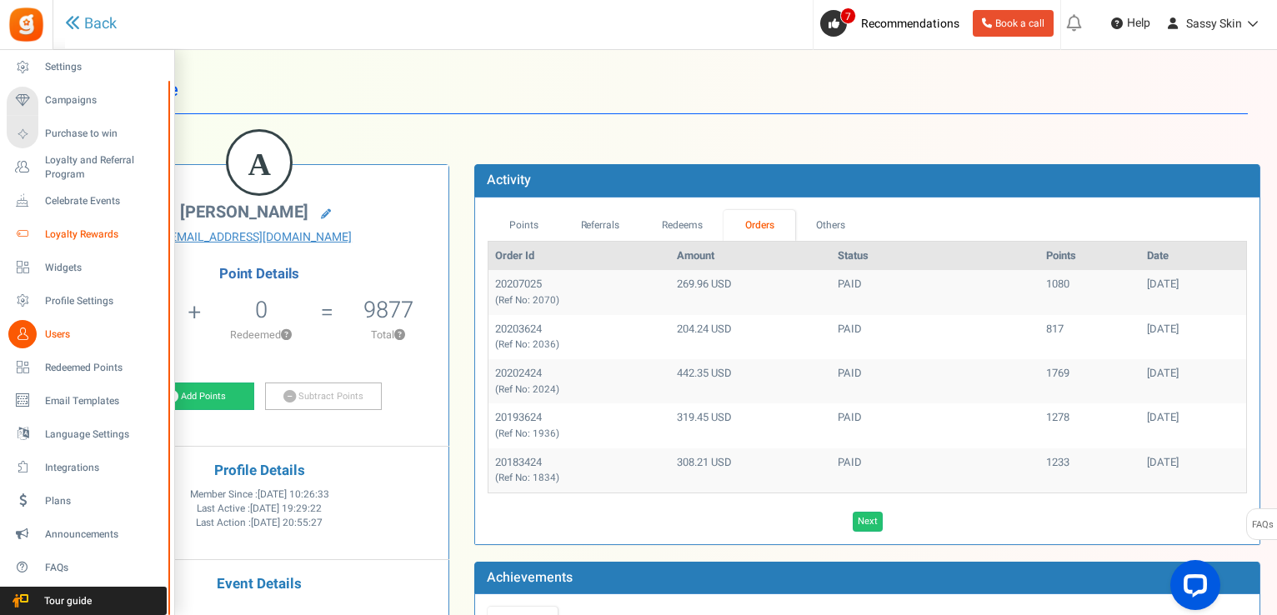
click at [107, 233] on span "Loyalty Rewards" at bounding box center [103, 235] width 117 height 14
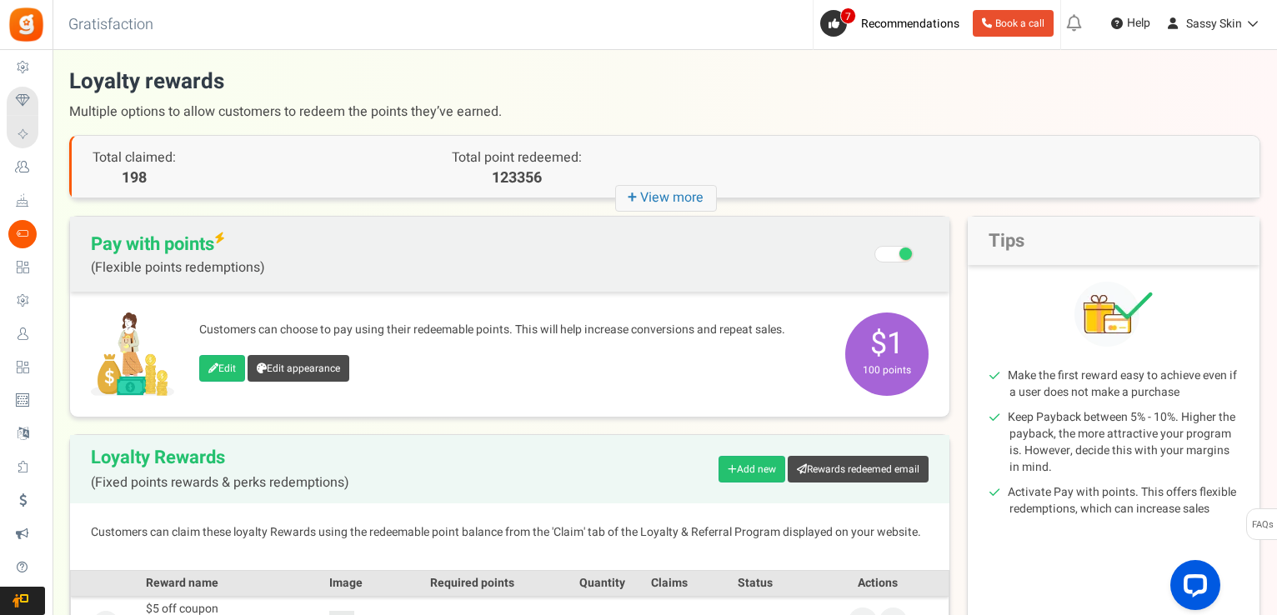
click at [883, 253] on span at bounding box center [893, 254] width 39 height 17
click at [895, 253] on input "Recommended: Turn On Are you sure? This will remove the flexi redemption option…" at bounding box center [895, 256] width 0 height 28
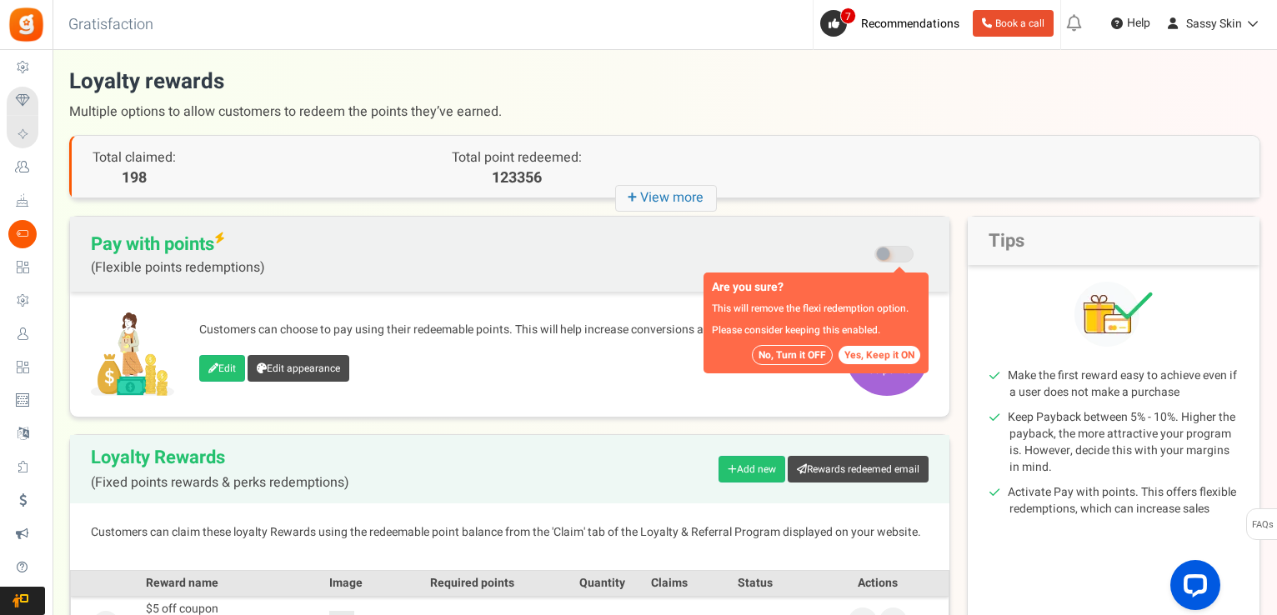
click at [777, 354] on button "No, Turn it OFF" at bounding box center [792, 355] width 81 height 20
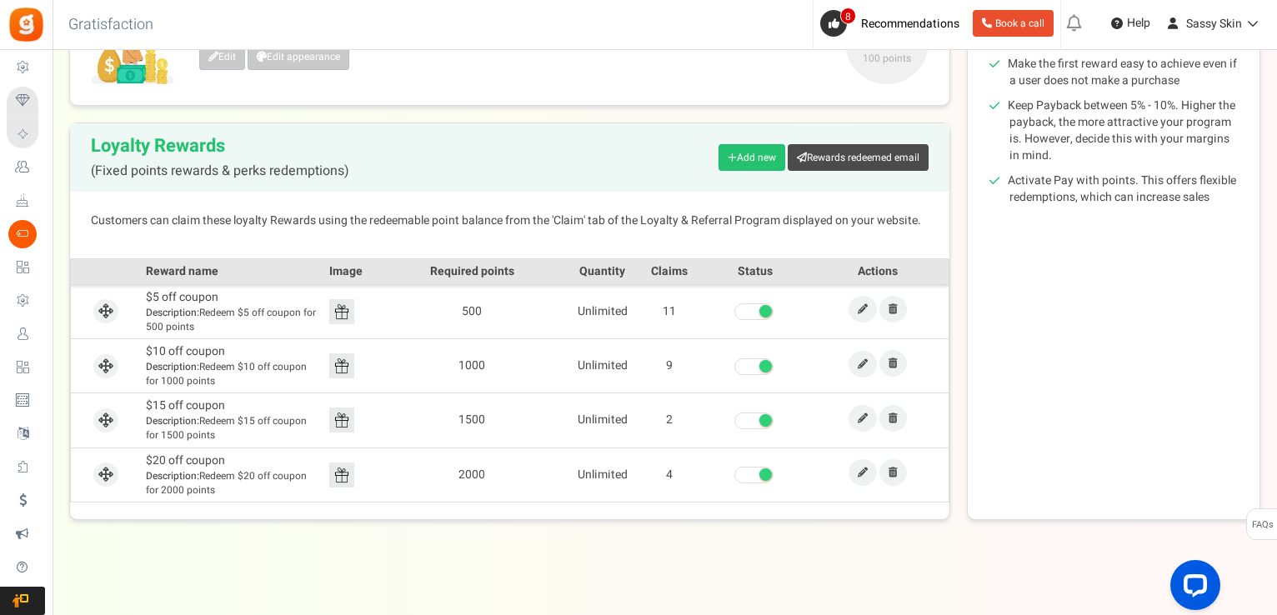
scroll to position [316, 0]
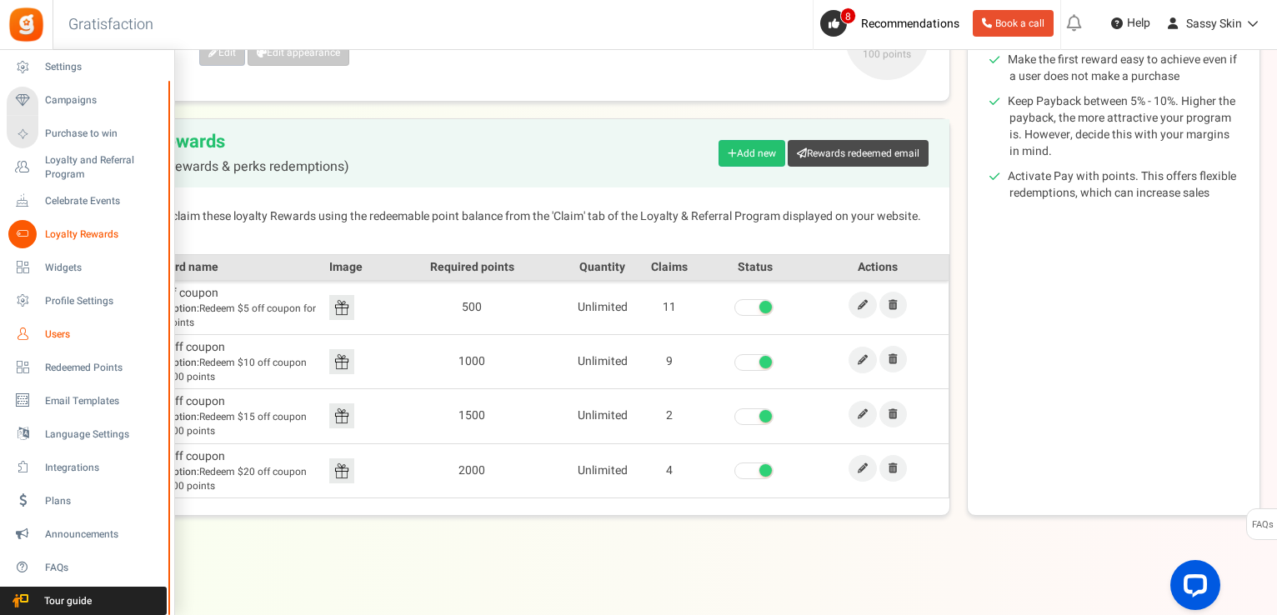
click at [50, 335] on span "Users" at bounding box center [103, 335] width 117 height 14
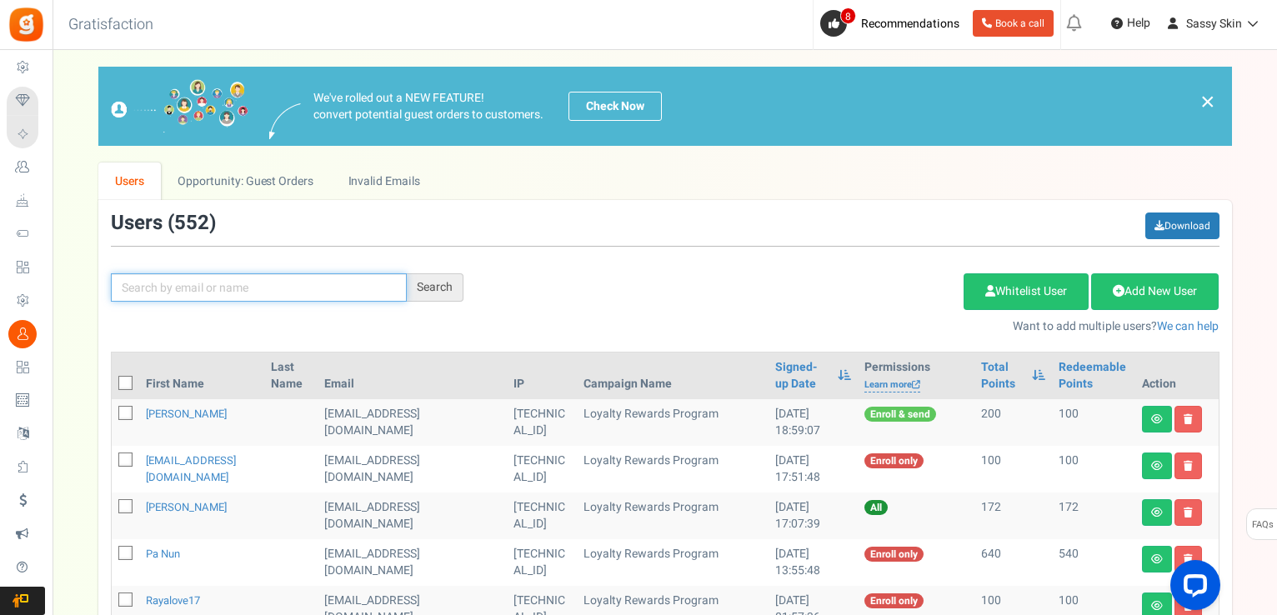
click at [170, 289] on input "text" at bounding box center [259, 287] width 296 height 28
type input "[PERSON_NAME]"
click at [447, 290] on div "Search" at bounding box center [435, 287] width 57 height 28
